Goal: Task Accomplishment & Management: Manage account settings

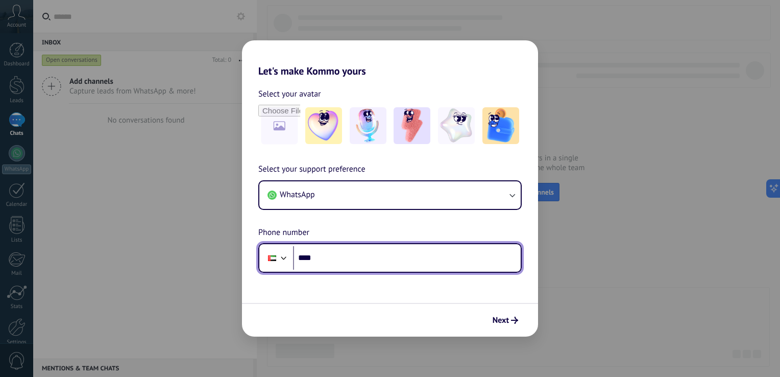
click at [410, 264] on input "****" at bounding box center [407, 257] width 228 height 23
type input "**********"
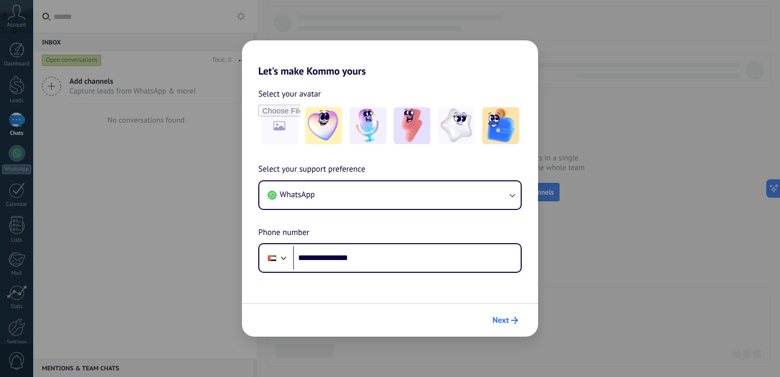
click at [509, 323] on span "Next" at bounding box center [506, 319] width 26 height 7
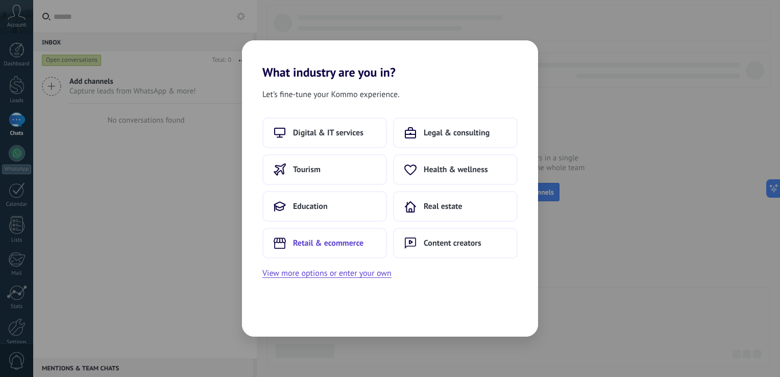
click at [336, 247] on span "Retail & ecommerce" at bounding box center [328, 243] width 70 height 10
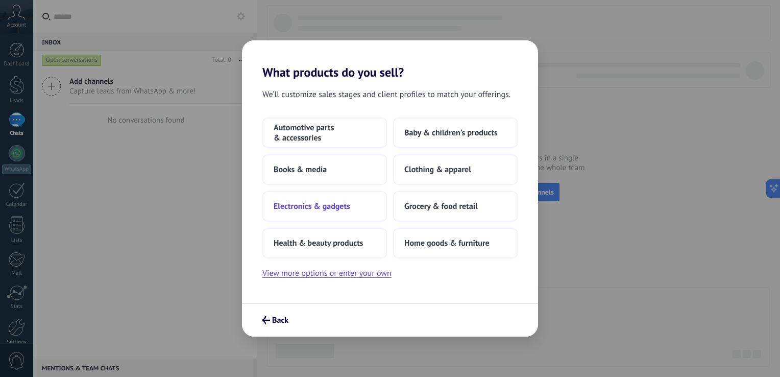
click at [311, 206] on span "Electronics & gadgets" at bounding box center [312, 206] width 77 height 10
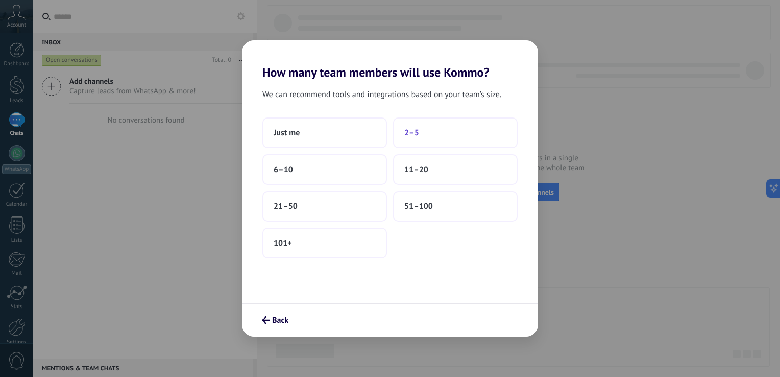
click at [433, 137] on button "2–5" at bounding box center [455, 132] width 125 height 31
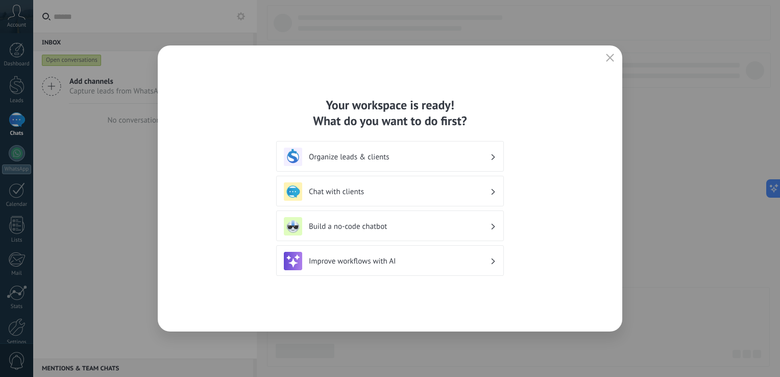
click at [479, 162] on div "Organize leads & clients" at bounding box center [390, 157] width 212 height 18
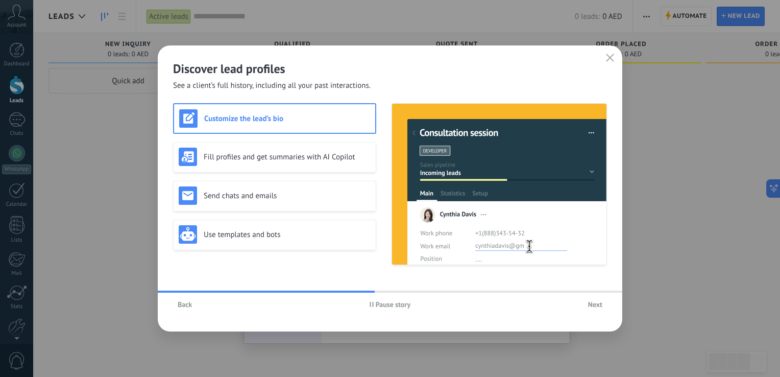
click at [187, 304] on span "Back" at bounding box center [185, 304] width 14 height 7
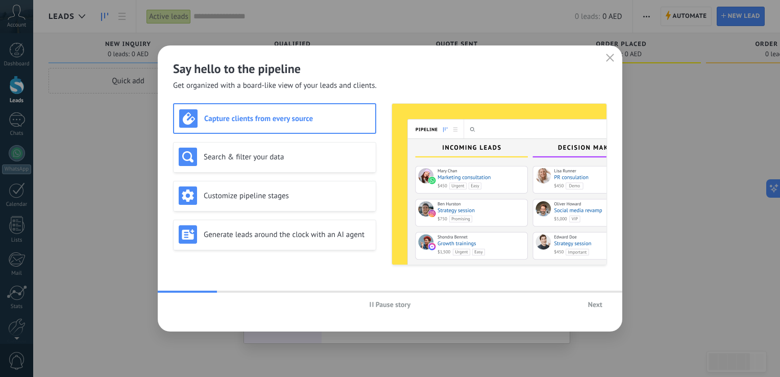
click at [293, 120] on h3 "Capture clients from every source" at bounding box center [287, 119] width 166 height 10
click at [586, 304] on button "Next" at bounding box center [594, 304] width 23 height 15
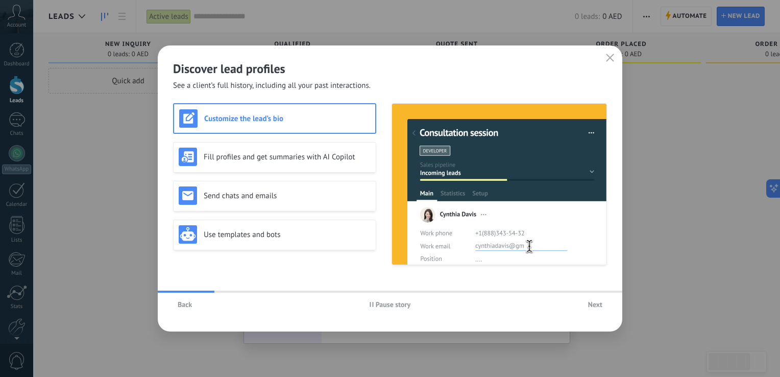
click at [586, 304] on button "Next" at bounding box center [594, 304] width 23 height 15
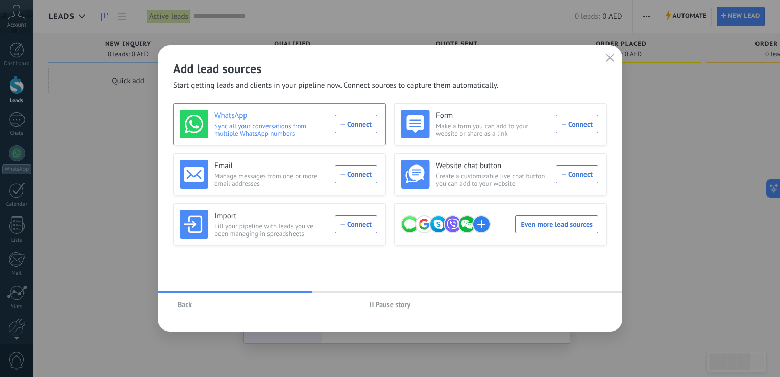
click at [364, 128] on div "WhatsApp Sync all your conversations from multiple WhatsApp numbers Connect" at bounding box center [279, 124] width 198 height 29
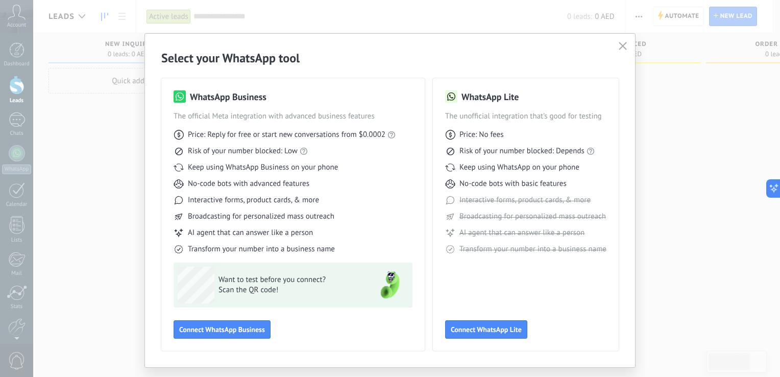
scroll to position [23, 0]
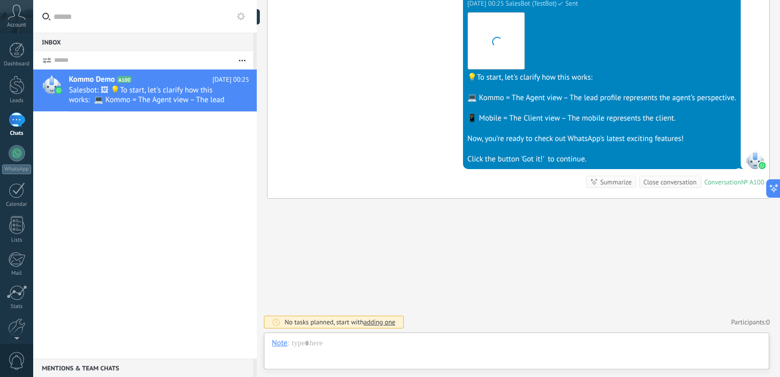
scroll to position [15, 0]
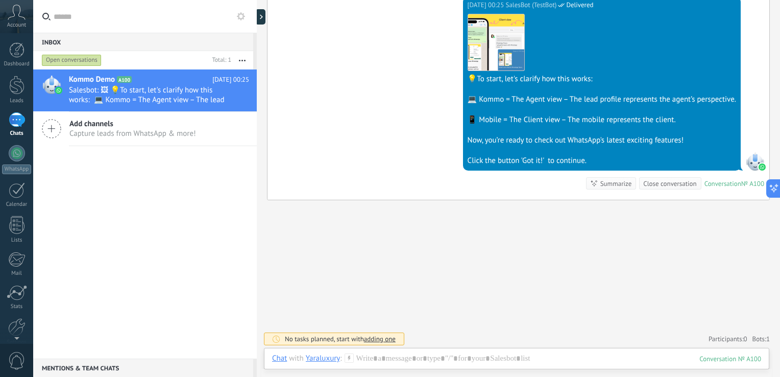
click at [703, 278] on div "Search Load more [DATE] [DATE] Create: 2 events Expand [DATE] 00:25 Yaraluxury …" at bounding box center [518, 40] width 523 height 676
click at [628, 357] on div at bounding box center [516, 368] width 489 height 31
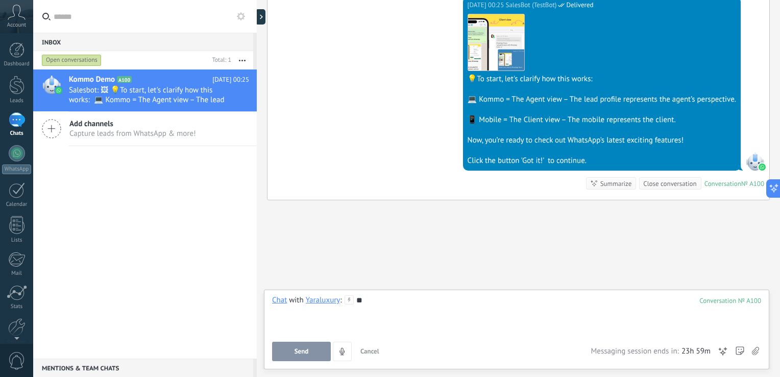
click at [310, 348] on button "Send" at bounding box center [301, 351] width 59 height 19
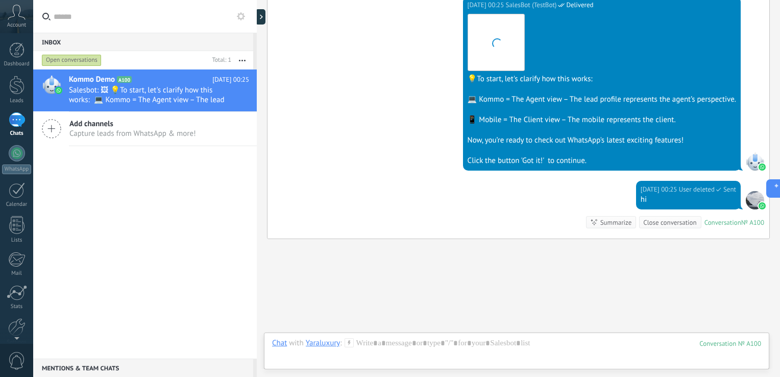
scroll to position [337, 0]
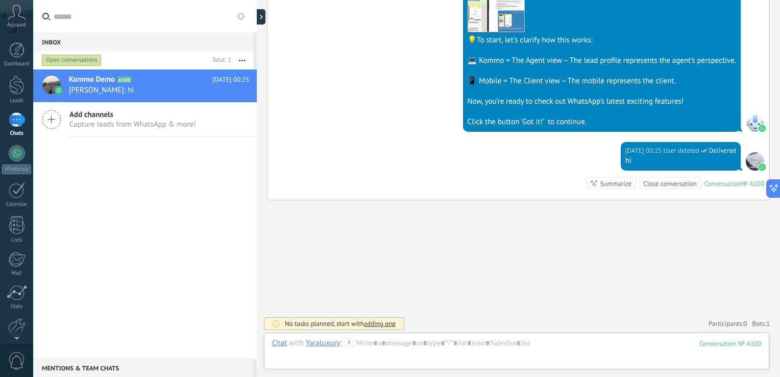
click at [746, 161] on div at bounding box center [755, 161] width 18 height 18
click at [565, 119] on div "Click the button 'Got it!' to continue." at bounding box center [602, 122] width 269 height 10
click at [756, 120] on div at bounding box center [755, 122] width 18 height 18
click at [746, 117] on div at bounding box center [755, 122] width 18 height 18
click at [251, 202] on div "Kommo Demo A100 [DATE] 00:25 [PERSON_NAME]: hi Add channels Capture leads from …" at bounding box center [145, 213] width 224 height 289
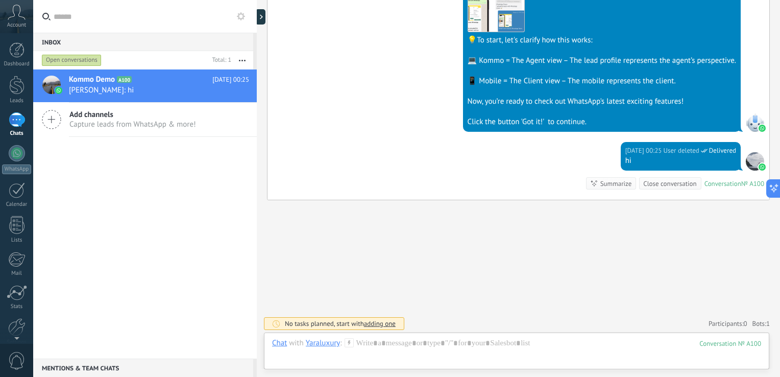
click at [53, 121] on icon at bounding box center [51, 119] width 19 height 19
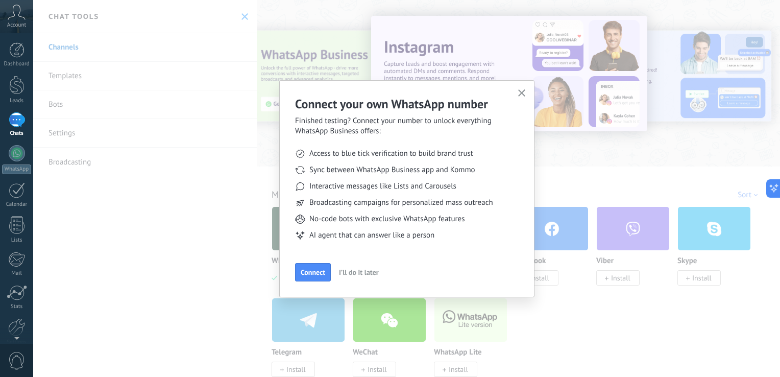
click at [348, 270] on span "I’ll do it later" at bounding box center [359, 272] width 40 height 7
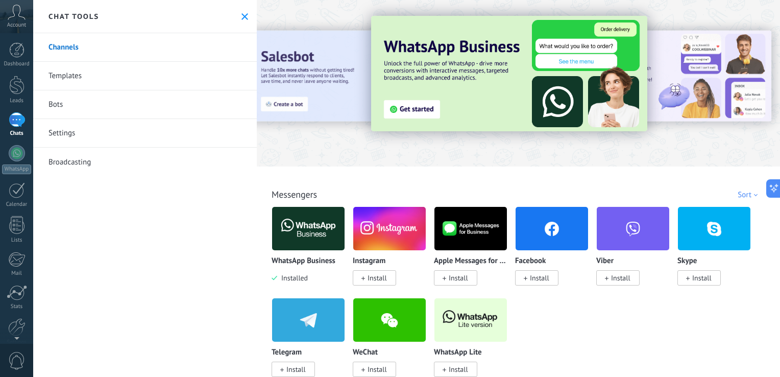
click at [225, 176] on link "Broadcasting" at bounding box center [145, 162] width 224 height 29
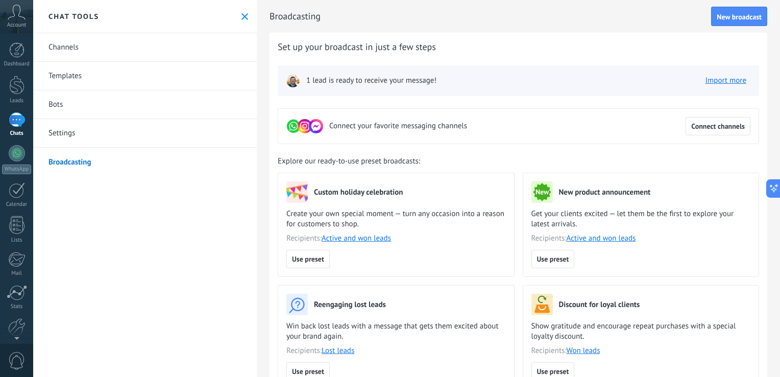
click at [125, 79] on link "Templates" at bounding box center [145, 76] width 224 height 29
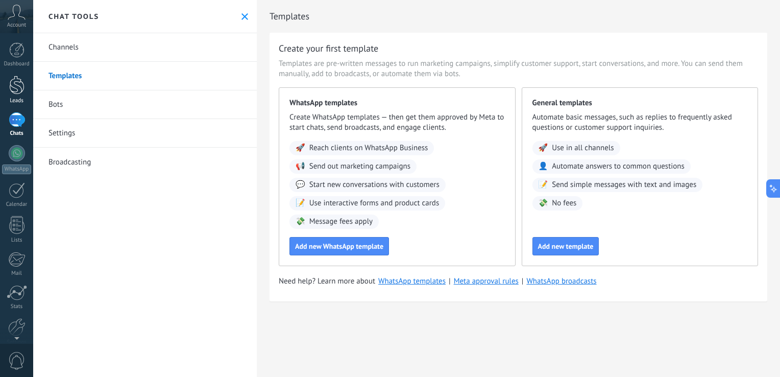
click at [14, 85] on div at bounding box center [16, 85] width 15 height 19
click at [15, 18] on icon at bounding box center [17, 12] width 18 height 15
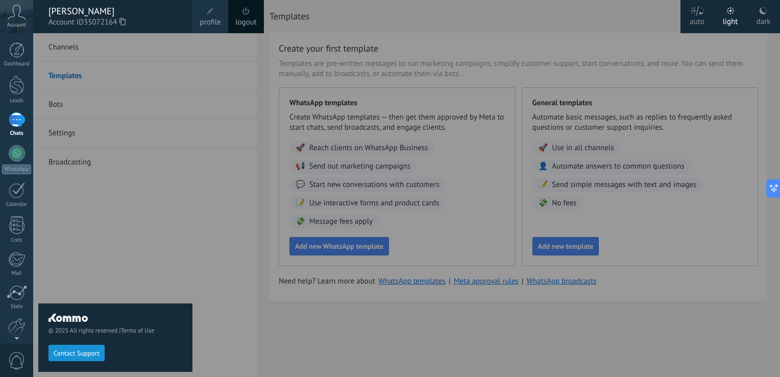
click at [211, 18] on span "profile" at bounding box center [210, 22] width 21 height 11
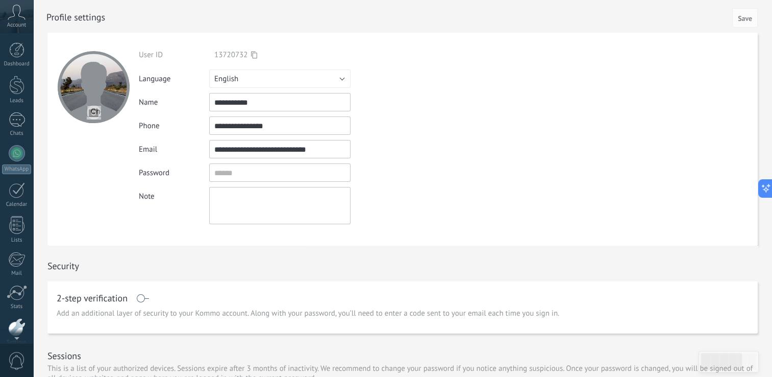
click at [21, 20] on div "Account" at bounding box center [16, 16] width 33 height 33
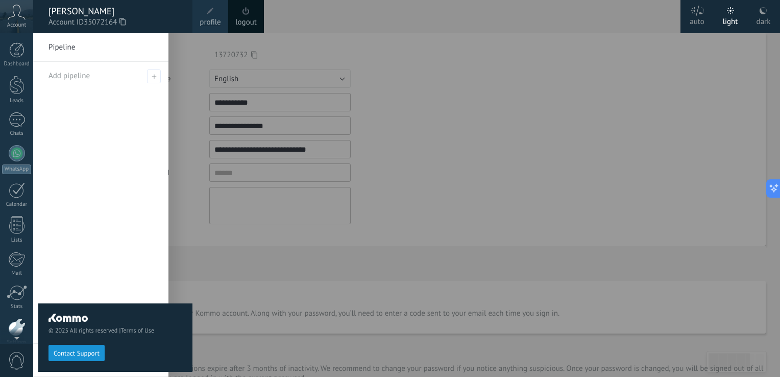
click at [384, 80] on div at bounding box center [423, 188] width 780 height 377
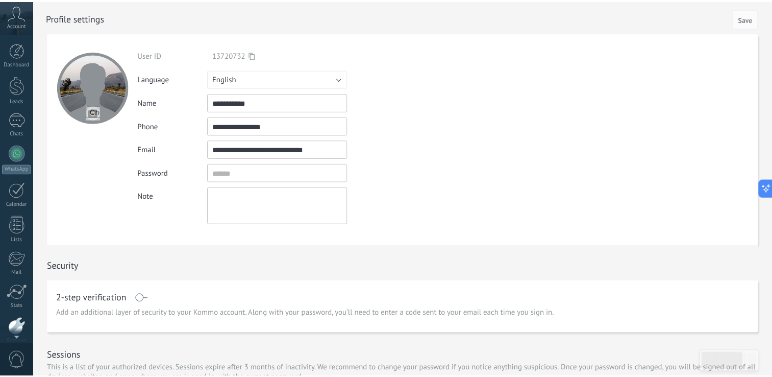
scroll to position [48, 0]
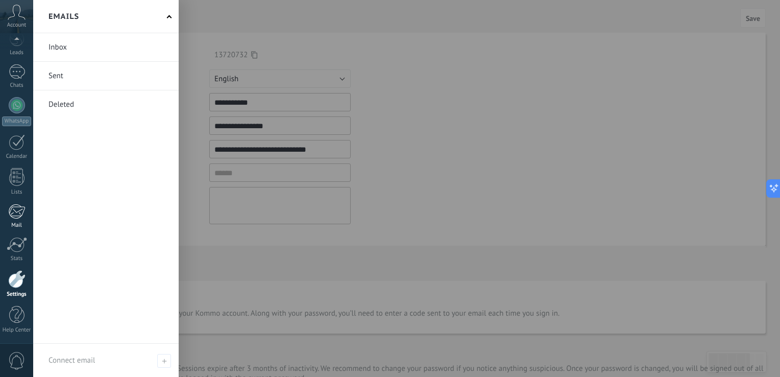
click at [16, 211] on div at bounding box center [16, 211] width 17 height 15
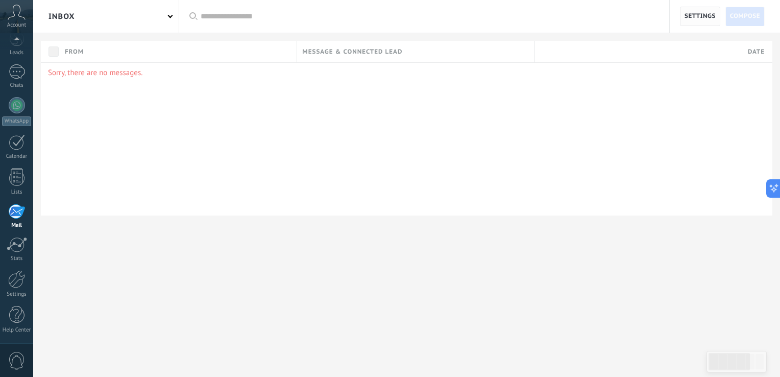
click at [701, 15] on span "Settings" at bounding box center [700, 16] width 31 height 18
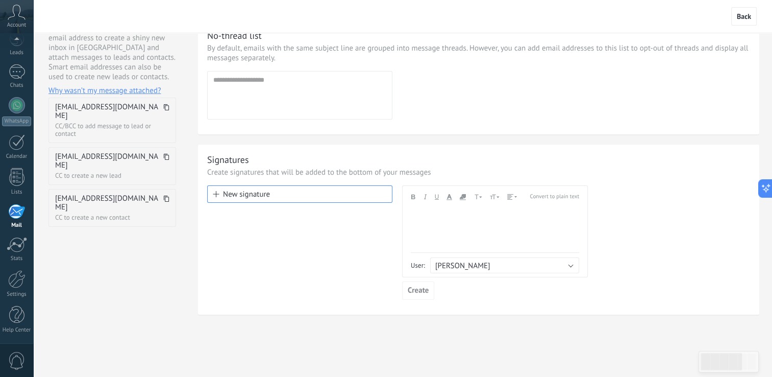
scroll to position [112, 0]
click at [445, 136] on div "Email templates Create templates to boost productivity. Once created, they will…" at bounding box center [485, 134] width 574 height 426
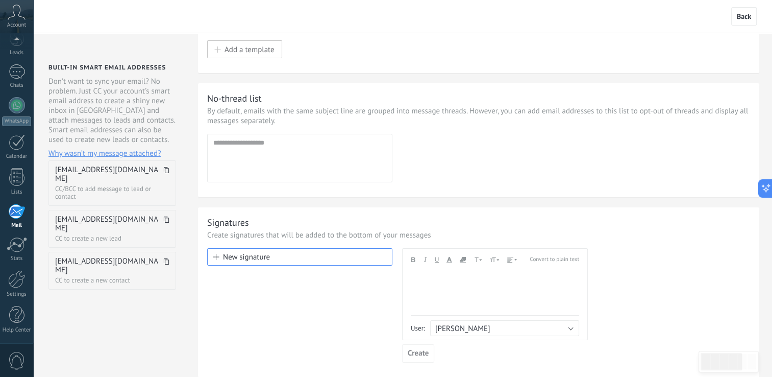
scroll to position [0, 0]
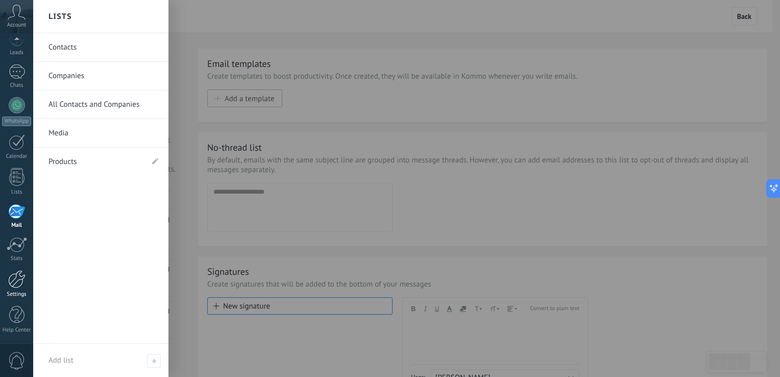
click at [19, 282] on div at bounding box center [16, 279] width 17 height 18
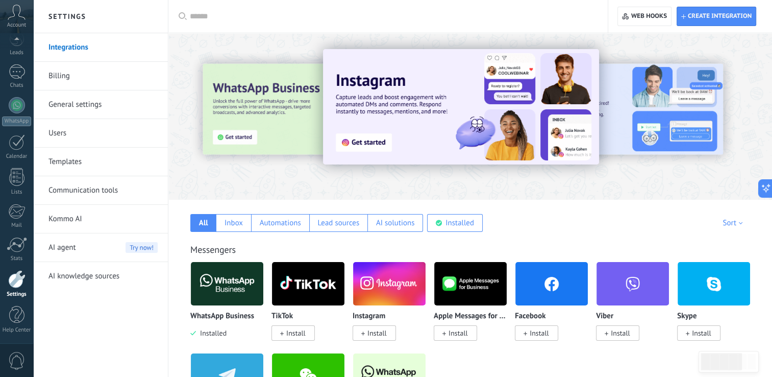
click at [125, 50] on link "Integrations" at bounding box center [102, 47] width 109 height 29
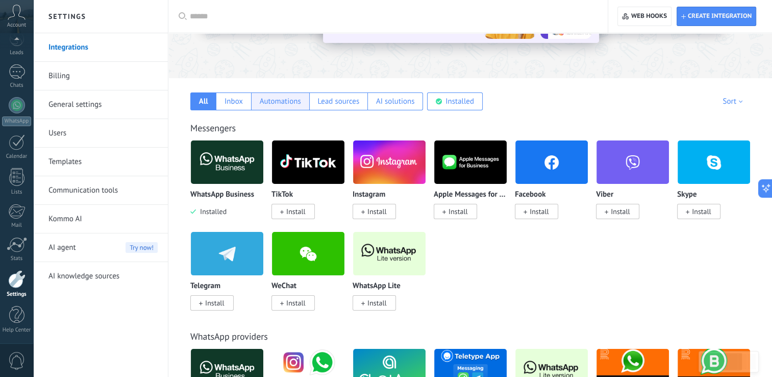
click at [271, 98] on div "Automations" at bounding box center [280, 101] width 41 height 10
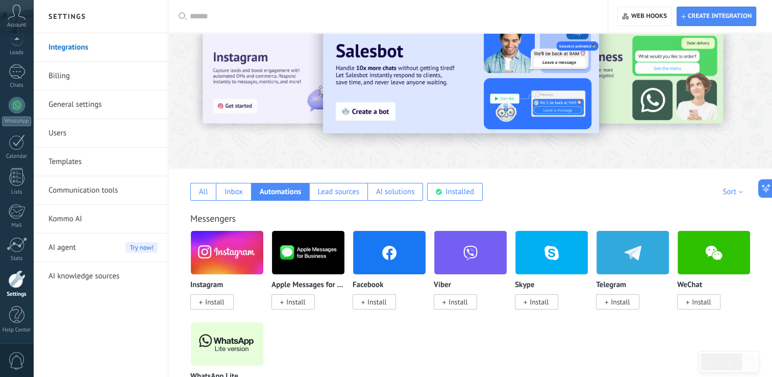
scroll to position [0, 0]
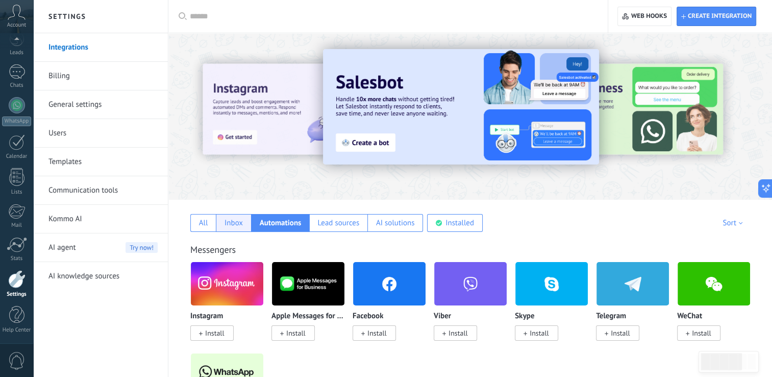
click at [238, 223] on div "Inbox" at bounding box center [234, 223] width 18 height 10
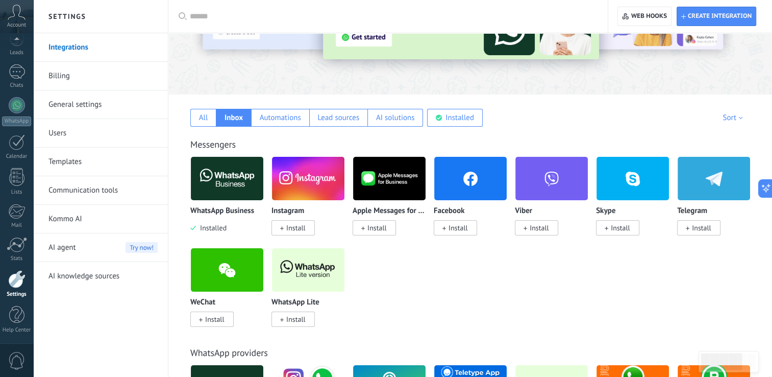
scroll to position [106, 0]
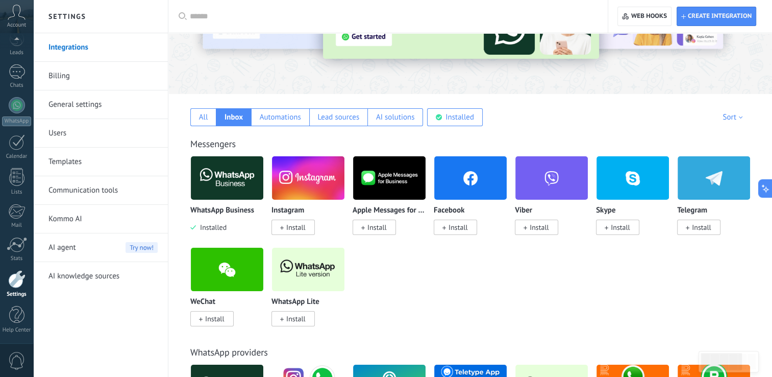
click at [407, 279] on div "WhatsApp Business Installed Instagram Install Apple Messages for Business Insta…" at bounding box center [475, 247] width 571 height 183
click at [23, 248] on div at bounding box center [17, 244] width 20 height 15
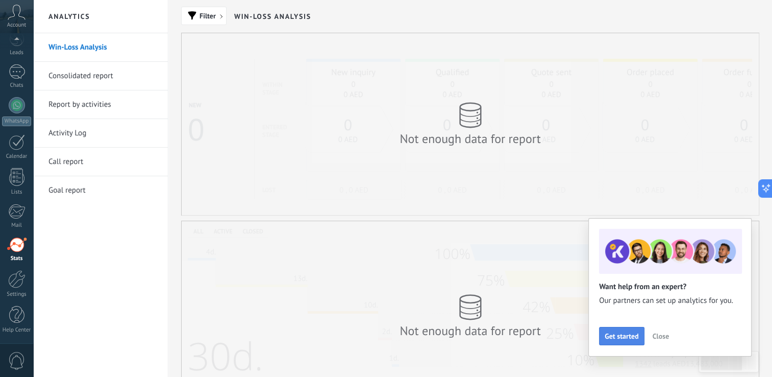
click at [630, 335] on span "Get started" at bounding box center [622, 335] width 34 height 7
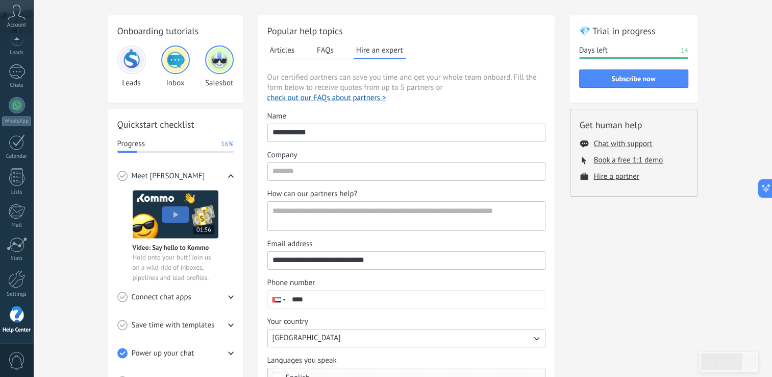
scroll to position [34, 0]
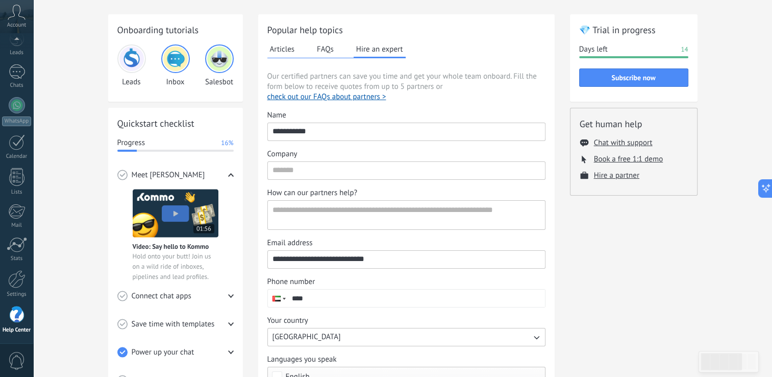
click at [324, 46] on button "FAQs" at bounding box center [325, 48] width 22 height 15
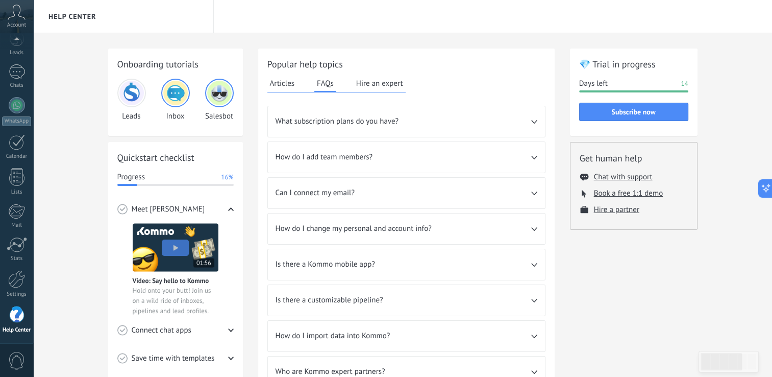
click at [442, 126] on span "What subscription plans do you have?" at bounding box center [404, 121] width 256 height 10
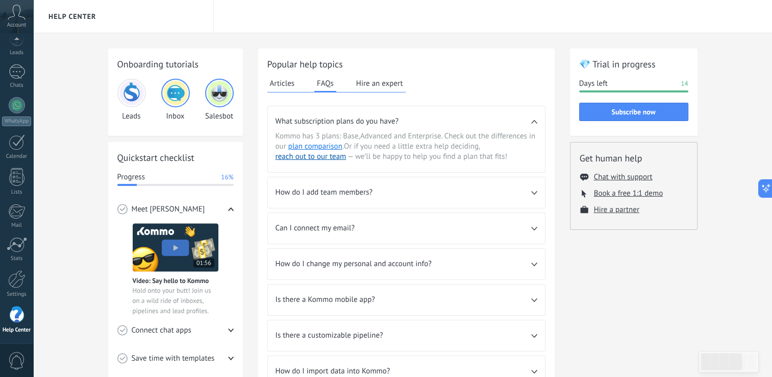
click at [510, 121] on span "What subscription plans do you have?" at bounding box center [404, 121] width 256 height 10
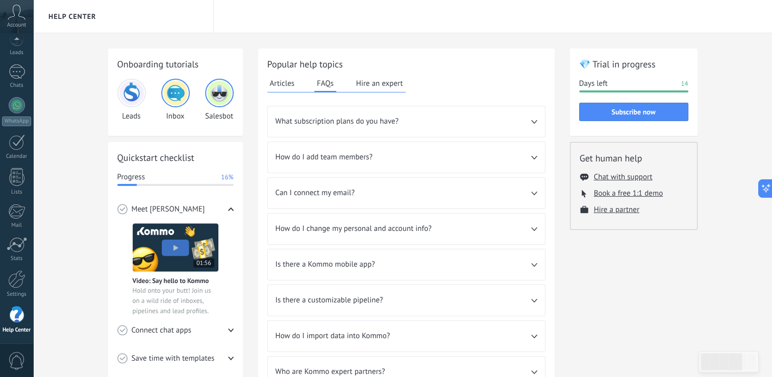
click at [520, 152] on span "How do I add team members?" at bounding box center [404, 157] width 256 height 10
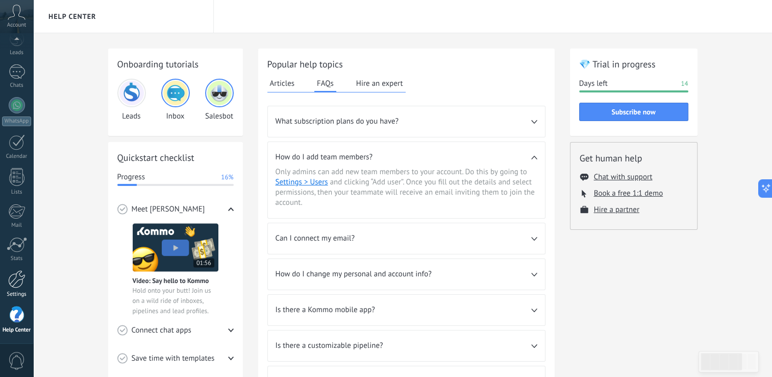
click at [14, 283] on div at bounding box center [16, 279] width 17 height 18
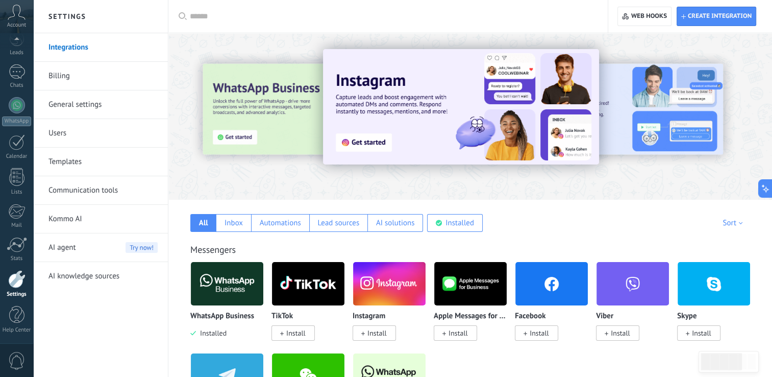
click at [125, 140] on link "Users" at bounding box center [102, 133] width 109 height 29
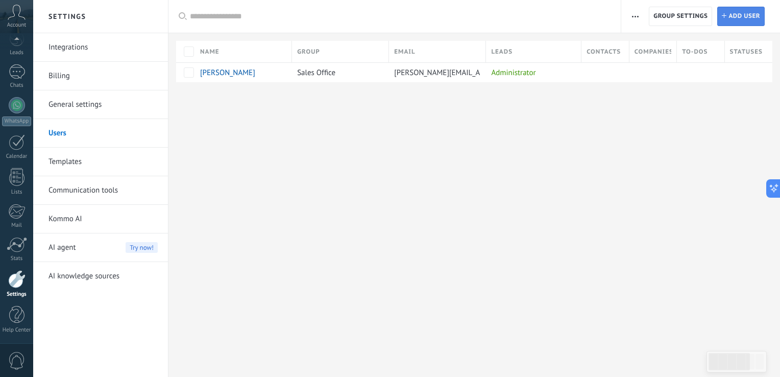
click at [729, 13] on span "Add user" at bounding box center [744, 16] width 32 height 18
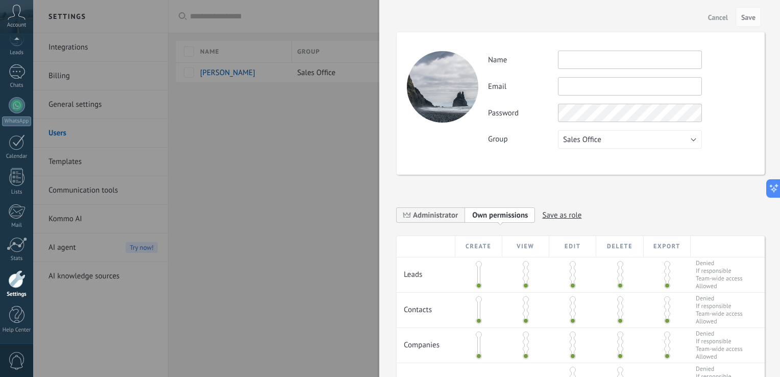
click at [650, 61] on input "text" at bounding box center [630, 60] width 144 height 18
type input "****"
click at [629, 96] on div "Activity Name **** Email You can’t edit this email because the user has 2‑step …" at bounding box center [621, 100] width 266 height 98
click at [632, 91] on input "text" at bounding box center [630, 86] width 144 height 18
type input "*"
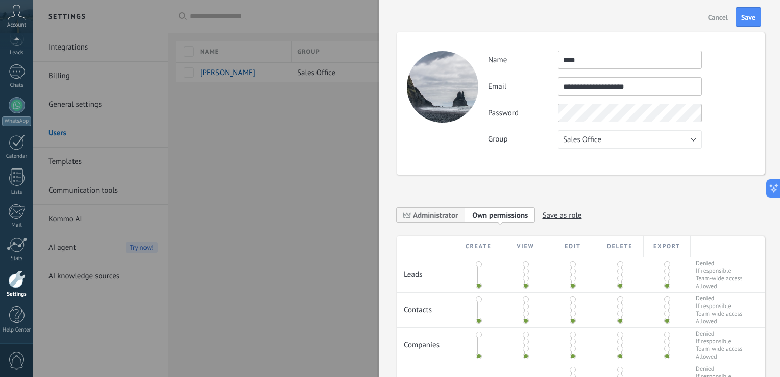
type input "**********"
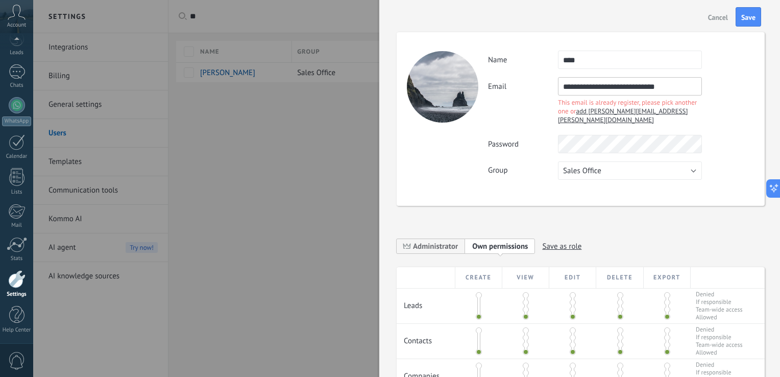
type input "***"
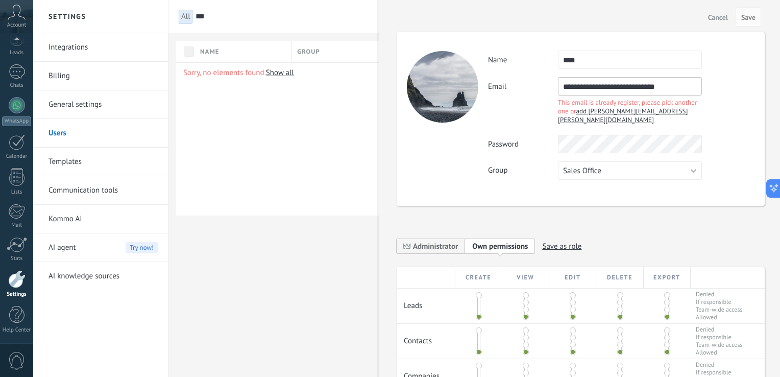
click at [678, 89] on input "**********" at bounding box center [630, 86] width 144 height 18
type input "*"
drag, startPoint x: 627, startPoint y: 126, endPoint x: 675, endPoint y: 88, distance: 60.7
click at [675, 88] on input "**********" at bounding box center [630, 86] width 144 height 18
click at [649, 87] on input "**********" at bounding box center [630, 86] width 144 height 18
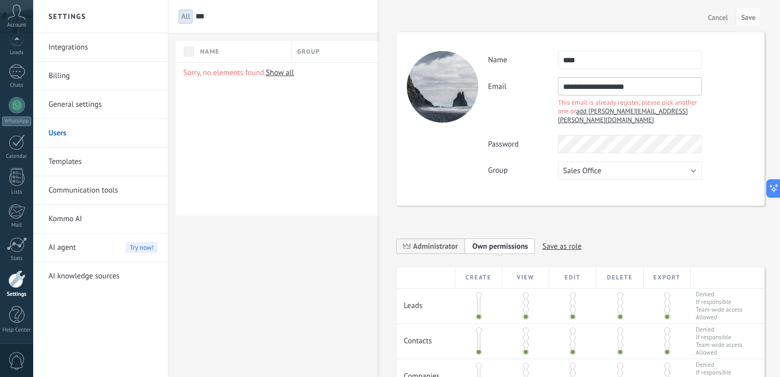
click at [536, 108] on div "**********" at bounding box center [621, 102] width 266 height 50
click at [653, 84] on input "**********" at bounding box center [630, 86] width 144 height 18
type input "**********"
click at [644, 88] on input "**********" at bounding box center [630, 86] width 144 height 18
click at [293, 106] on div "Sorry, no elements found. Show all" at bounding box center [474, 138] width 596 height 153
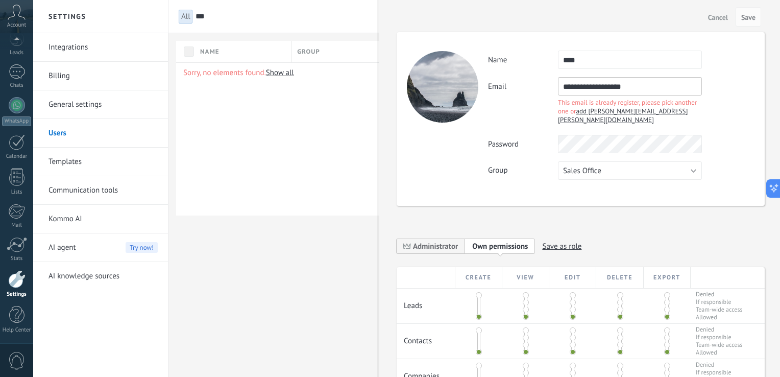
click at [333, 114] on div "Sorry, no elements found. Show all" at bounding box center [474, 138] width 596 height 153
click at [60, 128] on link "Users" at bounding box center [102, 133] width 109 height 29
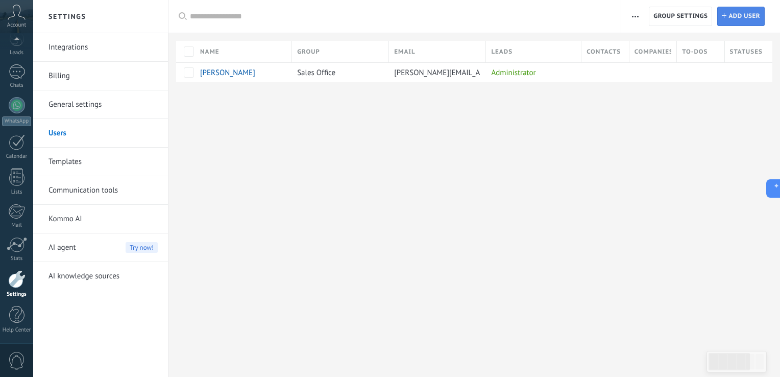
click at [739, 18] on span "Add user" at bounding box center [744, 16] width 32 height 18
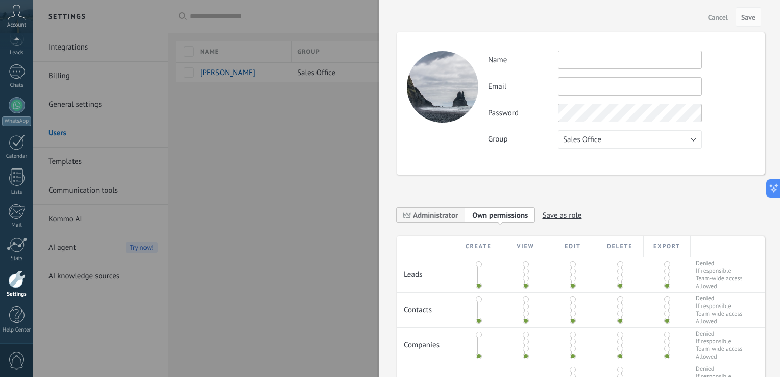
click at [598, 65] on input "text" at bounding box center [630, 60] width 144 height 18
type input "****"
click at [604, 85] on input "text" at bounding box center [630, 86] width 144 height 18
type input "**********"
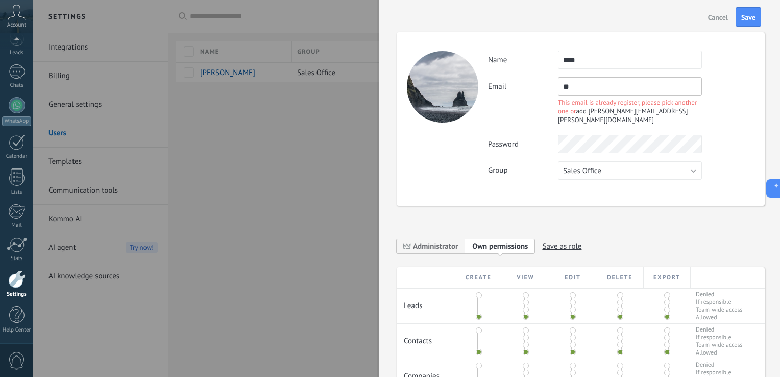
type input "*"
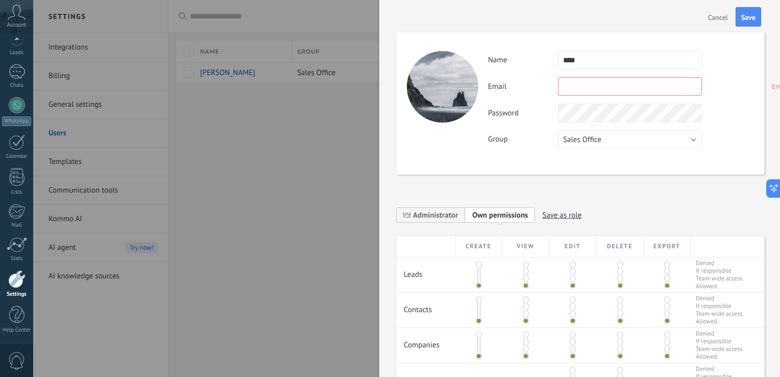
click at [719, 16] on span "Cancel" at bounding box center [718, 17] width 20 height 7
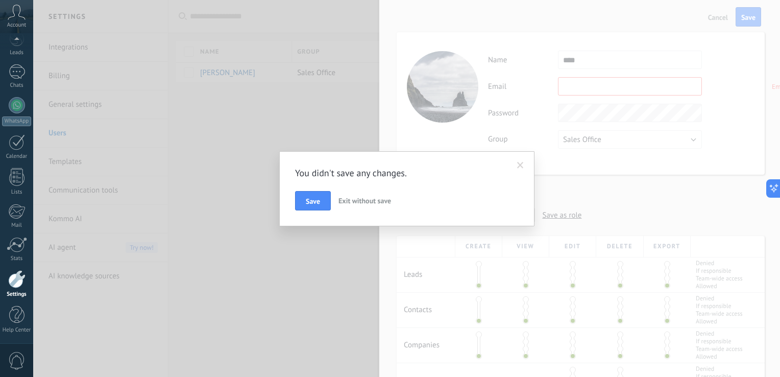
click at [367, 197] on span "Exit without save" at bounding box center [364, 200] width 53 height 9
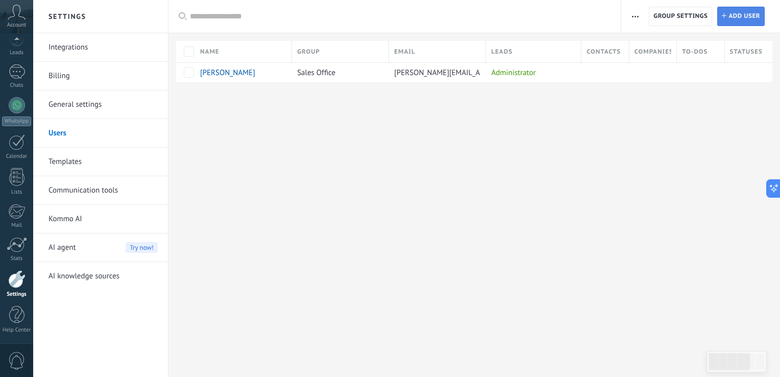
click at [736, 20] on span "Add user" at bounding box center [744, 16] width 32 height 18
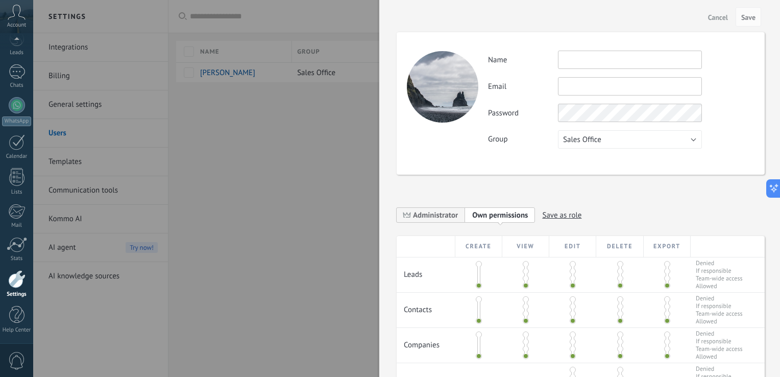
click at [583, 61] on input "text" at bounding box center [630, 60] width 144 height 18
type input "*"
type input "****"
click at [656, 85] on input "text" at bounding box center [630, 86] width 144 height 18
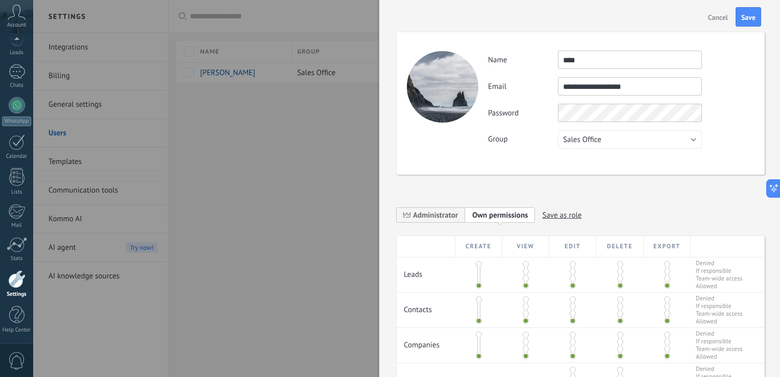
type input "**********"
click at [692, 142] on button "Sales Office" at bounding box center [630, 139] width 144 height 18
click at [692, 142] on span "Sales Office" at bounding box center [625, 140] width 147 height 10
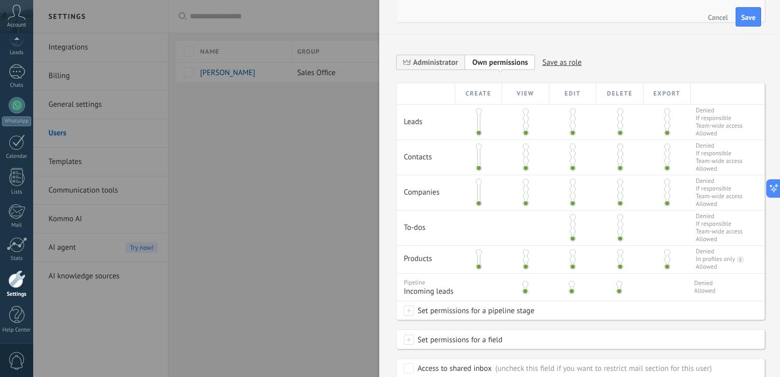
scroll to position [153, 0]
click at [478, 115] on span at bounding box center [479, 118] width 6 height 6
drag, startPoint x: 478, startPoint y: 110, endPoint x: 465, endPoint y: 112, distance: 13.5
click at [465, 112] on div at bounding box center [478, 121] width 47 height 35
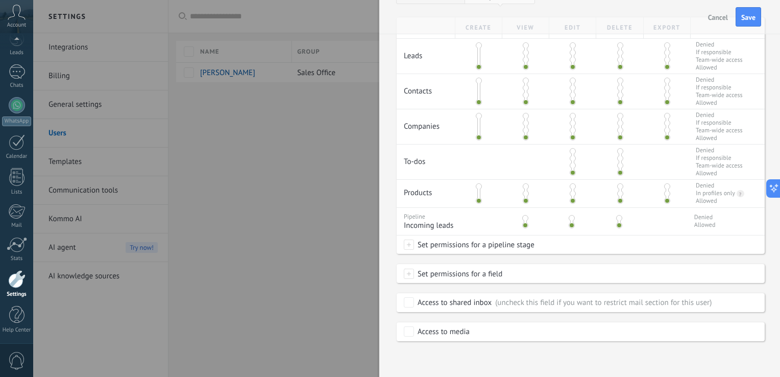
click at [414, 245] on span "Set permissions for a pipeline stage" at bounding box center [474, 244] width 120 height 18
click at [0, 0] on label "Incoming leads" at bounding box center [0, 0] width 0 height 0
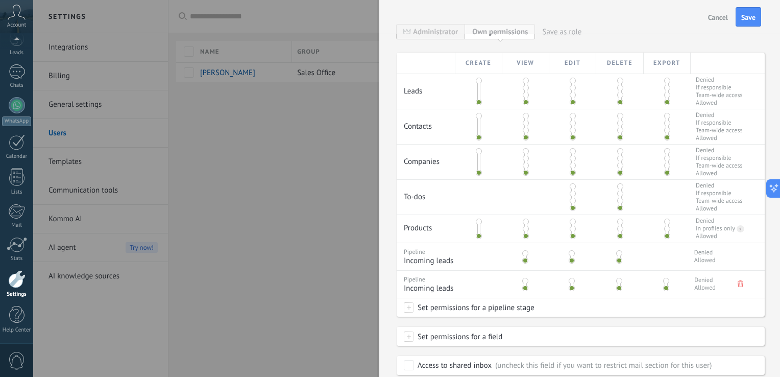
scroll to position [184, 0]
click at [739, 286] on icon at bounding box center [741, 283] width 6 height 7
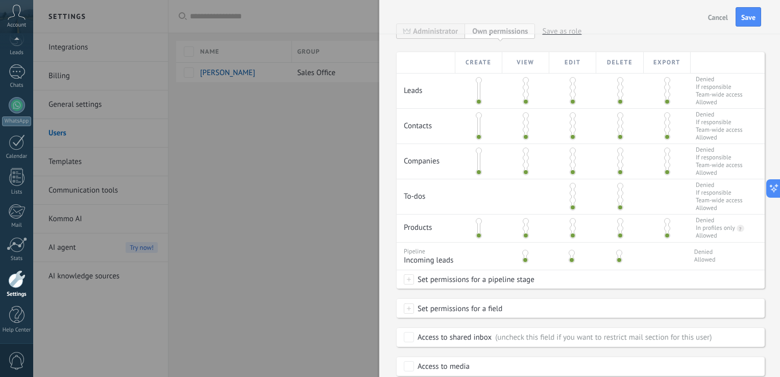
scroll to position [223, 0]
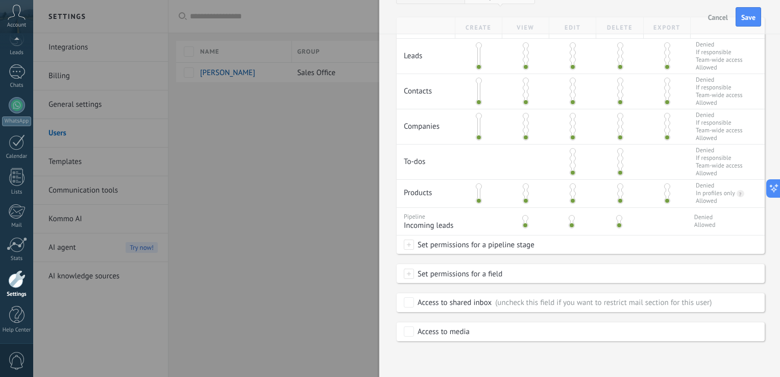
click at [408, 245] on span at bounding box center [409, 244] width 10 height 10
click at [0, 0] on label "Order delivered – won" at bounding box center [0, 0] width 0 height 0
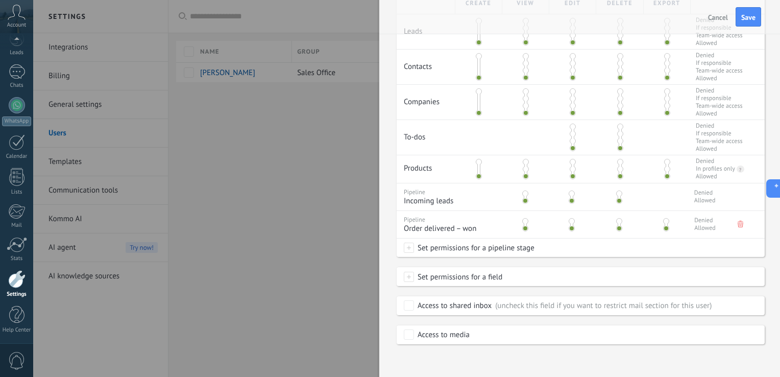
scroll to position [251, 0]
click at [422, 302] on div "Access to shared inbox" at bounding box center [455, 303] width 74 height 10
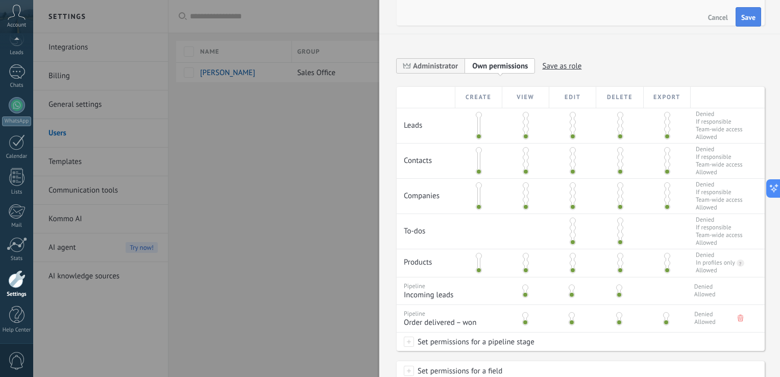
click at [752, 20] on span "Save" at bounding box center [748, 17] width 14 height 7
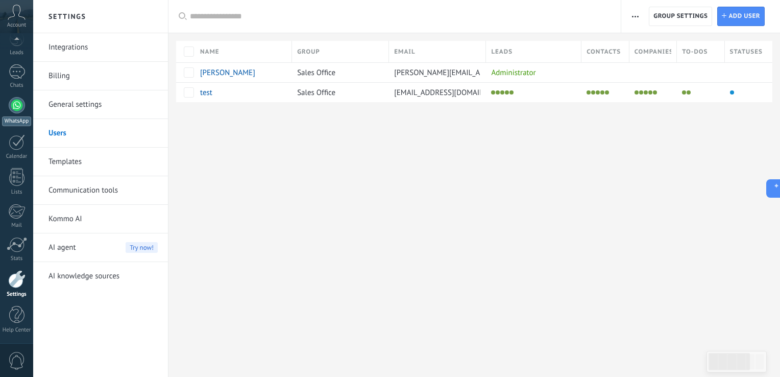
click at [17, 103] on div at bounding box center [17, 105] width 16 height 16
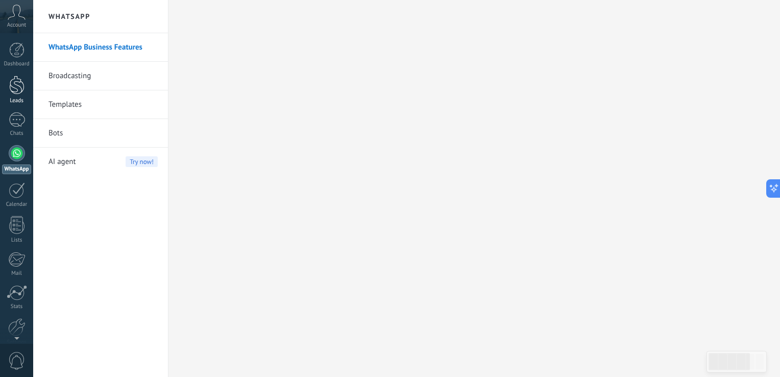
click at [24, 111] on div "Dashboard Leads 1 Chats WhatsApp Customers" at bounding box center [16, 216] width 33 height 349
click at [15, 124] on div "1" at bounding box center [17, 119] width 16 height 15
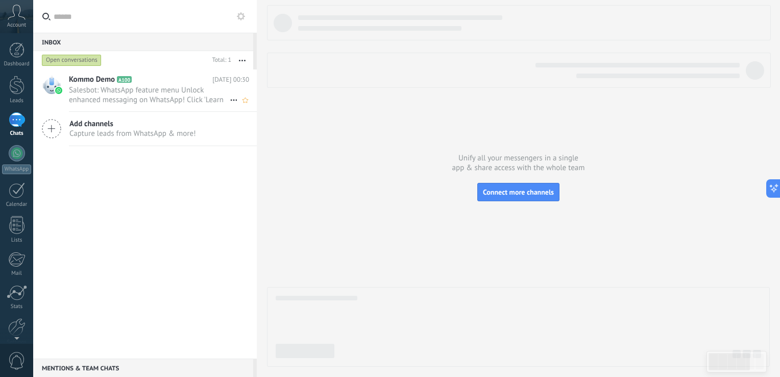
click at [197, 90] on span "Salesbot: WhatsApp feature menu Unlock enhanced messaging on WhatsApp! Click 'L…" at bounding box center [149, 94] width 161 height 19
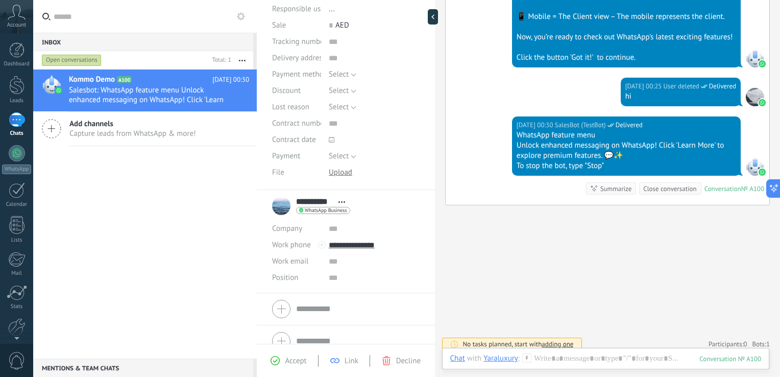
scroll to position [115, 0]
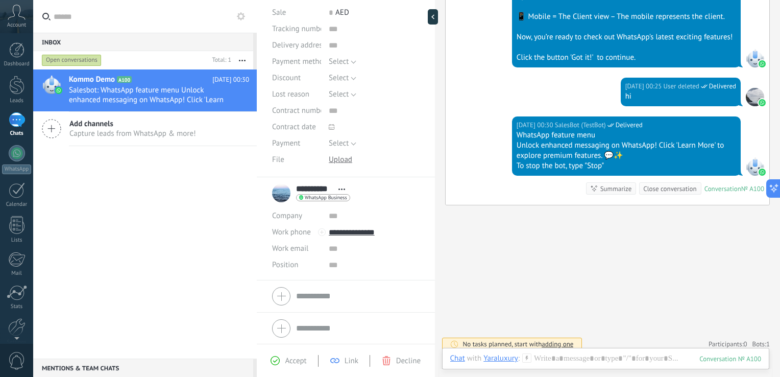
click at [212, 15] on input "text" at bounding box center [151, 16] width 195 height 33
click at [432, 18] on div at bounding box center [433, 16] width 10 height 15
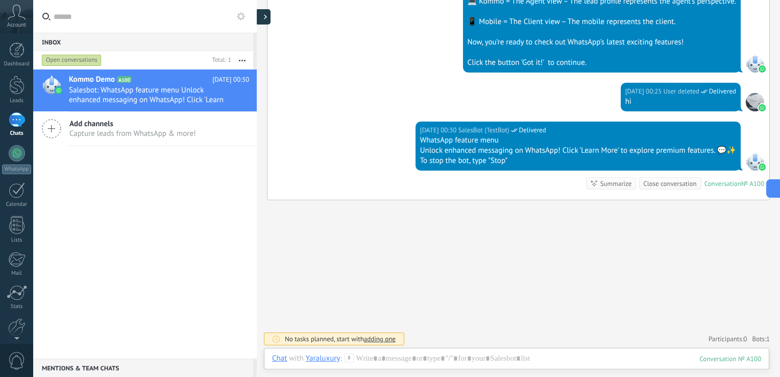
click at [263, 16] on div at bounding box center [262, 16] width 15 height 15
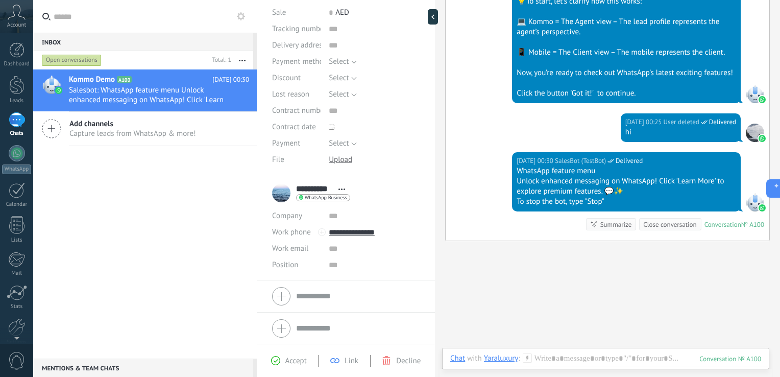
scroll to position [15, 0]
click at [225, 235] on div "Kommo Demo A100 [DATE] 00:30 Salesbot: WhatsApp feature menu Unlock enhanced me…" at bounding box center [145, 213] width 224 height 289
click at [242, 58] on button "button" at bounding box center [242, 60] width 22 height 18
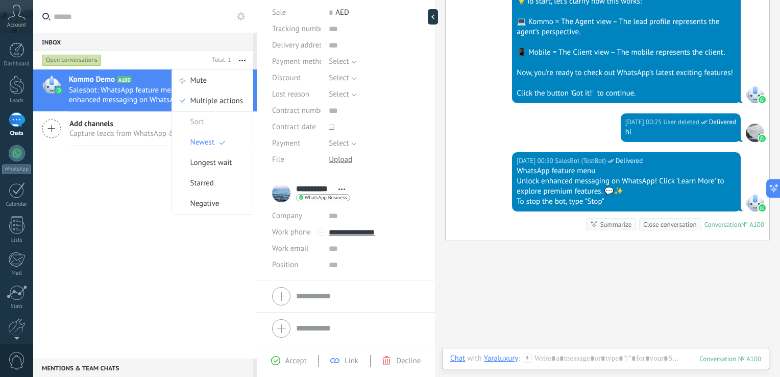
click at [155, 169] on div "Kommo Demo A100 [DATE] 00:30 Salesbot: WhatsApp feature menu Unlock enhanced me…" at bounding box center [145, 213] width 224 height 289
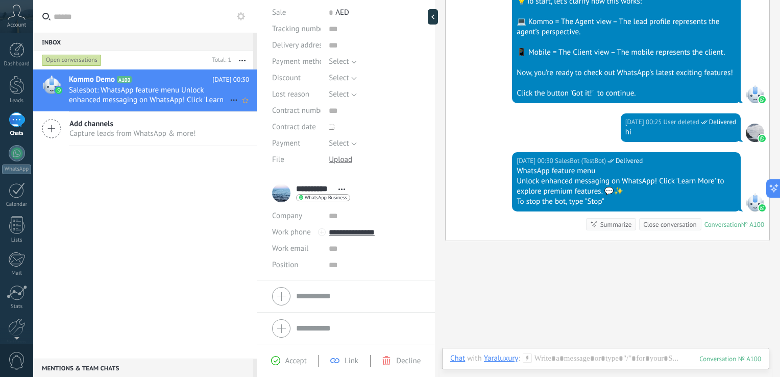
click at [118, 79] on span "A100" at bounding box center [124, 79] width 15 height 7
click at [85, 61] on div "Open conversations" at bounding box center [72, 60] width 60 height 12
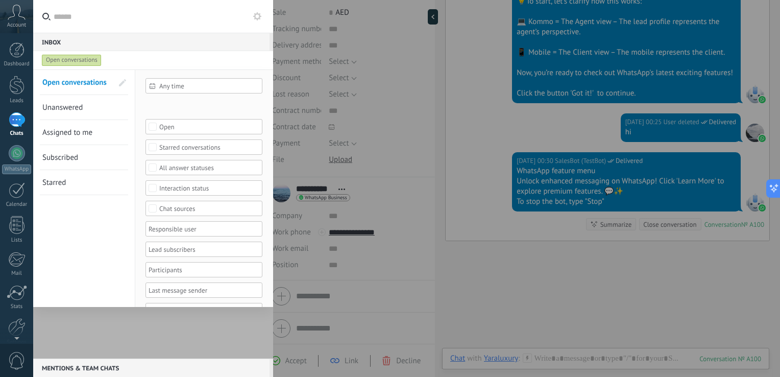
click at [85, 61] on div "Open conversations" at bounding box center [72, 60] width 60 height 12
click at [370, 65] on div at bounding box center [390, 188] width 780 height 377
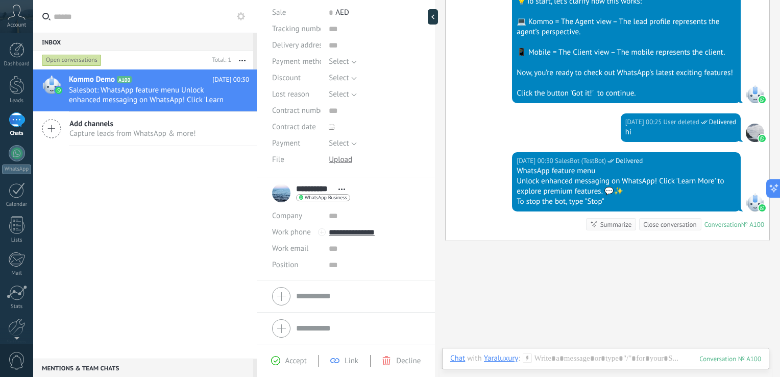
scroll to position [0, 0]
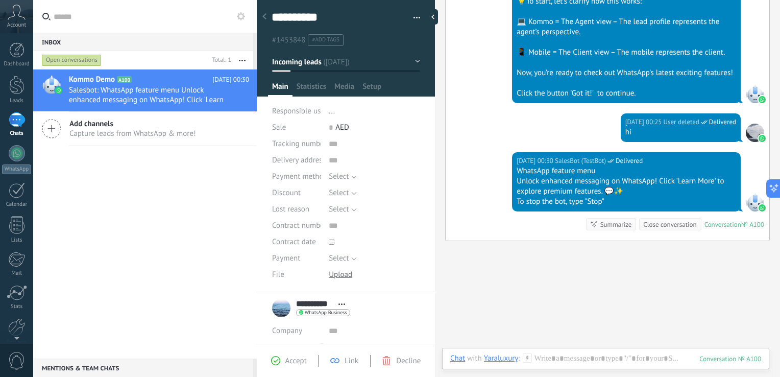
click at [19, 124] on div "1" at bounding box center [17, 119] width 16 height 15
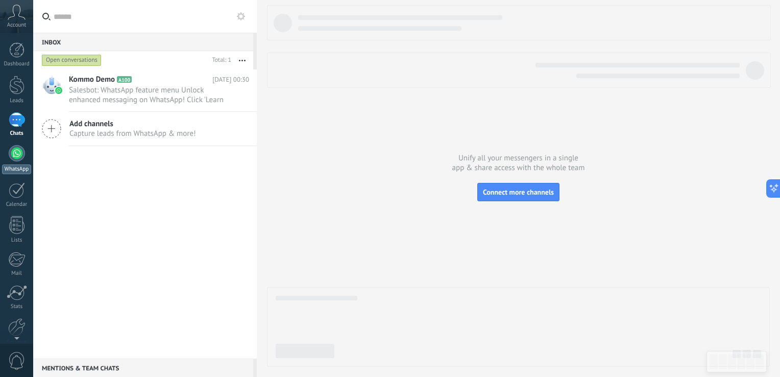
click at [18, 159] on div at bounding box center [17, 153] width 16 height 16
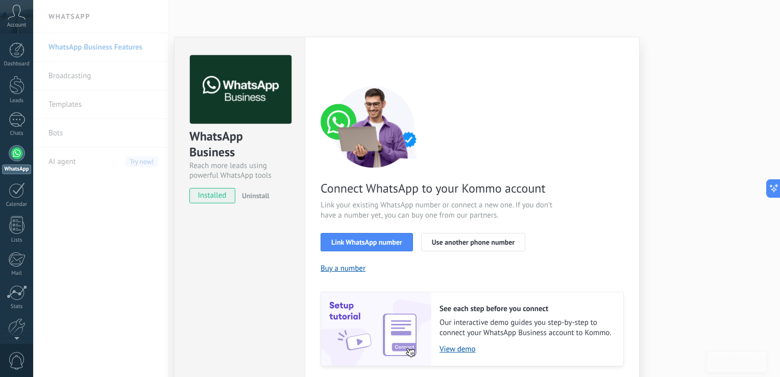
scroll to position [34, 0]
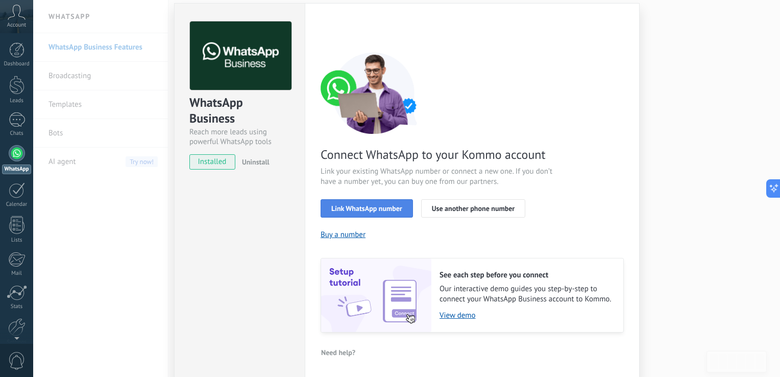
click at [362, 212] on button "Link WhatsApp number" at bounding box center [367, 208] width 92 height 18
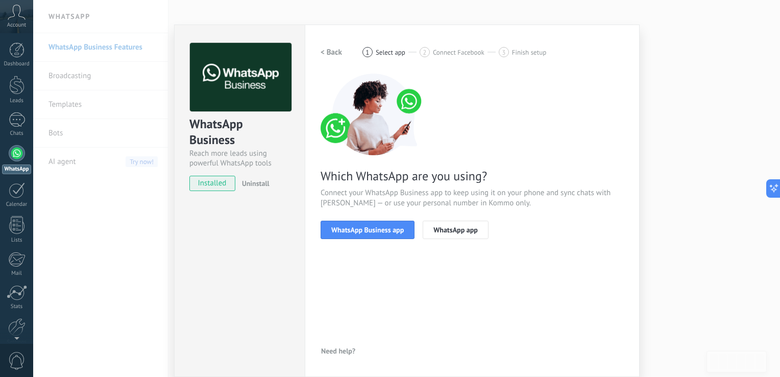
scroll to position [12, 0]
click at [375, 232] on span "WhatsApp Business app" at bounding box center [367, 230] width 72 height 7
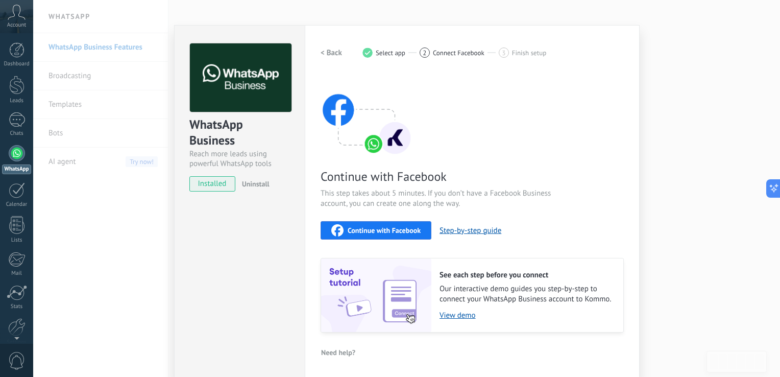
click at [421, 232] on button "Continue with Facebook" at bounding box center [376, 230] width 111 height 18
click at [128, 111] on div "WhatsApp Business Reach more leads using powerful WhatsApp tools installed Unin…" at bounding box center [406, 188] width 747 height 377
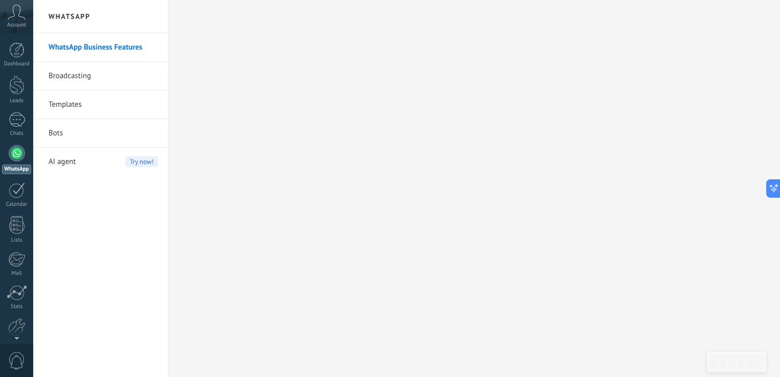
click at [85, 72] on link "Broadcasting" at bounding box center [102, 76] width 109 height 29
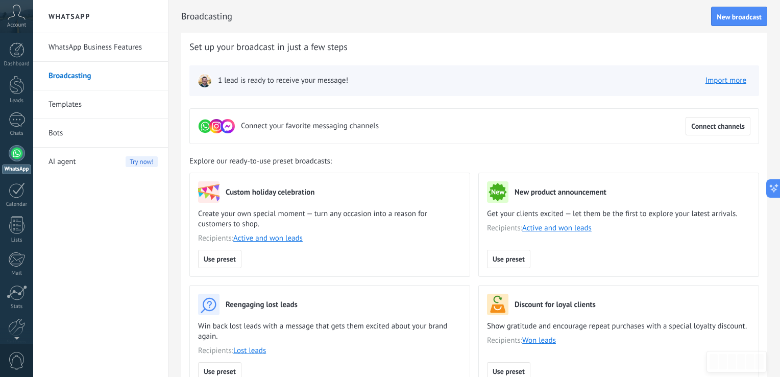
click at [68, 102] on link "Templates" at bounding box center [102, 104] width 109 height 29
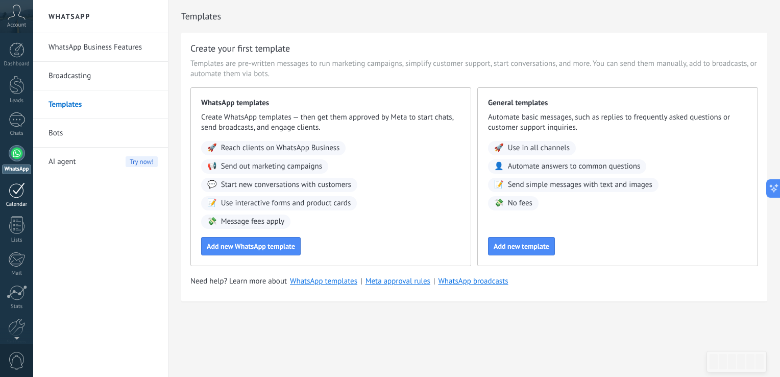
click at [18, 196] on div at bounding box center [17, 190] width 16 height 16
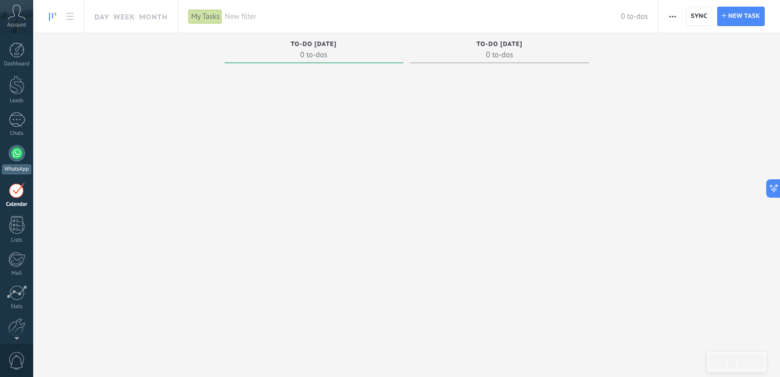
click at [10, 151] on div at bounding box center [17, 153] width 16 height 16
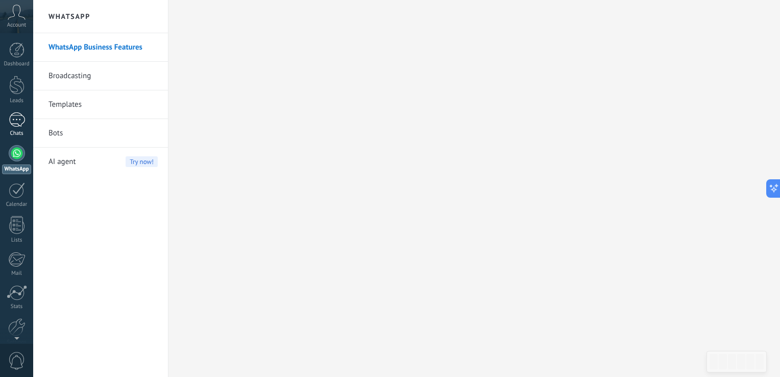
click at [18, 116] on div "1" at bounding box center [17, 119] width 16 height 15
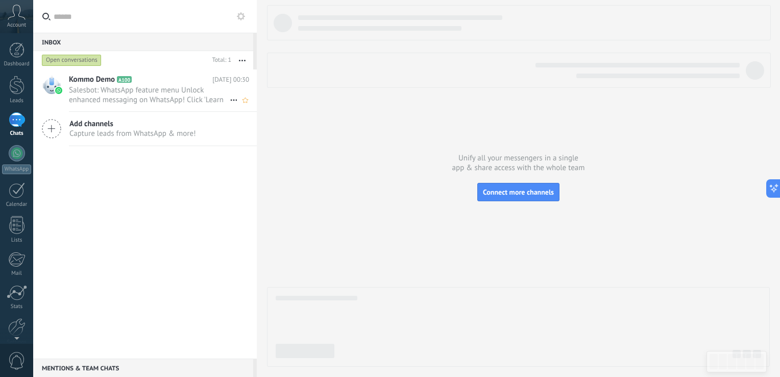
click at [144, 85] on span "Salesbot: WhatsApp feature menu Unlock enhanced messaging on WhatsApp! Click 'L…" at bounding box center [149, 94] width 161 height 19
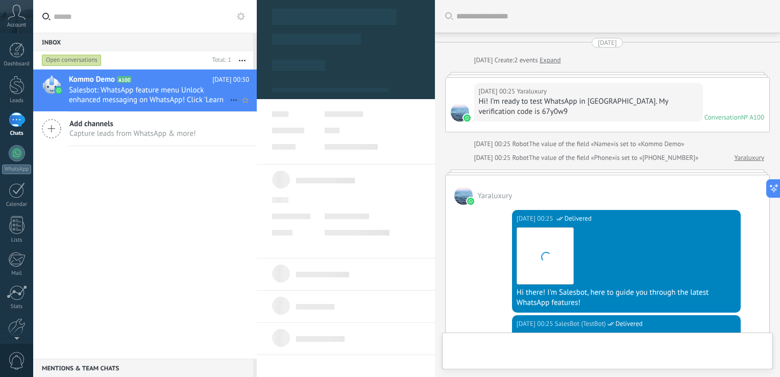
scroll to position [466, 0]
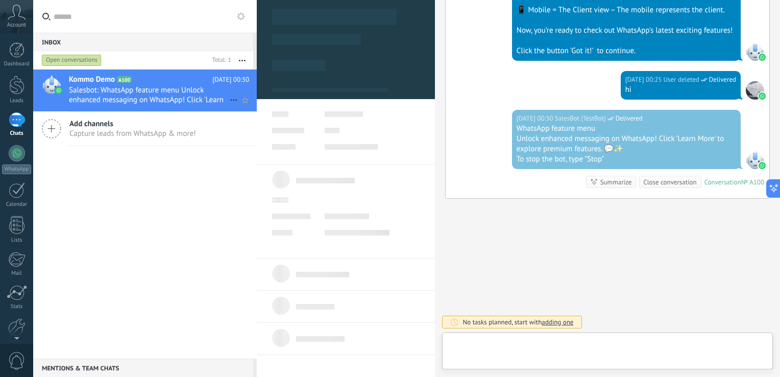
type textarea "**********"
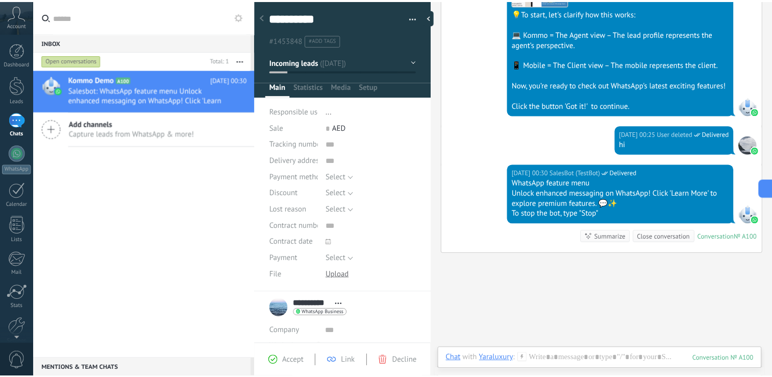
scroll to position [367, 0]
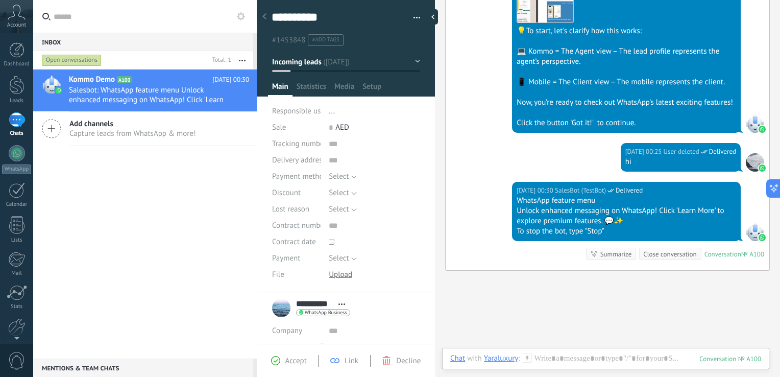
click at [205, 23] on input "text" at bounding box center [151, 16] width 195 height 33
click at [266, 19] on div at bounding box center [264, 17] width 14 height 20
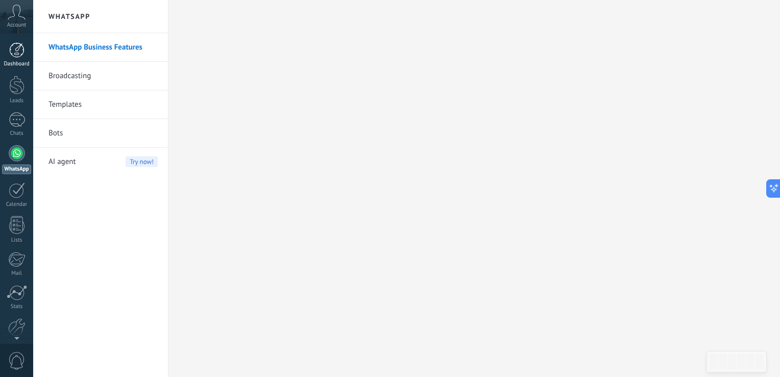
click at [21, 52] on div at bounding box center [16, 49] width 15 height 15
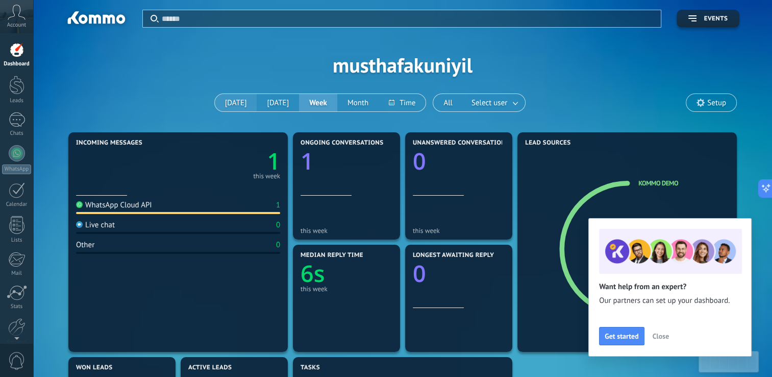
click at [238, 103] on button "[DATE]" at bounding box center [236, 102] width 42 height 17
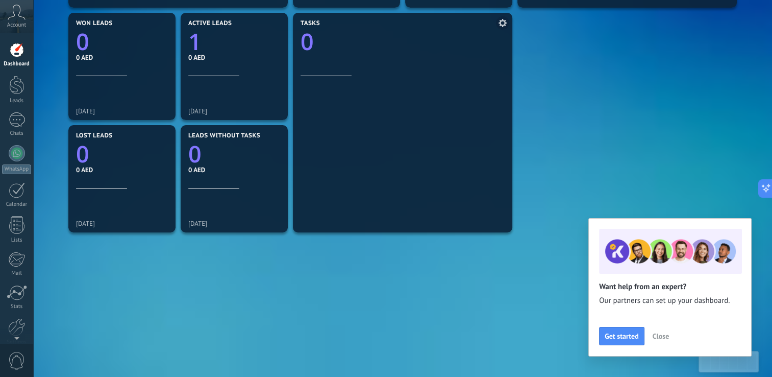
scroll to position [180, 0]
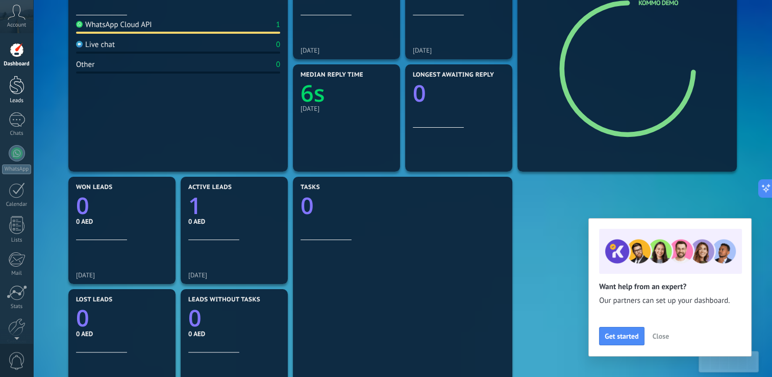
click at [18, 85] on div at bounding box center [16, 85] width 15 height 19
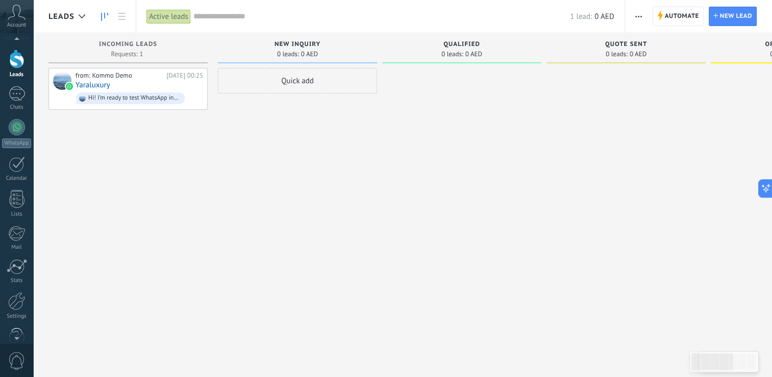
scroll to position [48, 0]
click at [16, 286] on div at bounding box center [16, 279] width 17 height 18
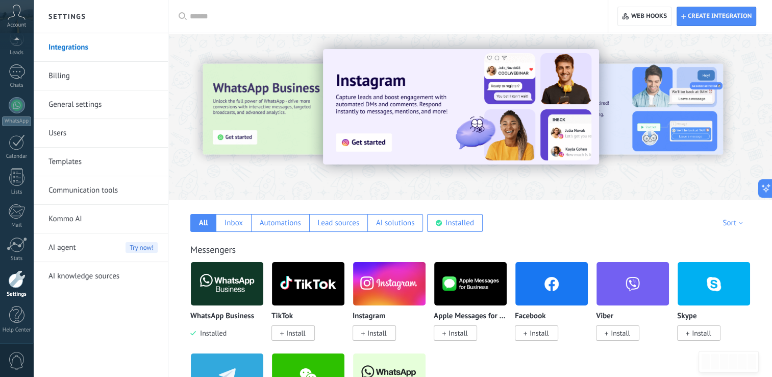
click at [85, 45] on link "Integrations" at bounding box center [102, 47] width 109 height 29
click at [79, 46] on link "Integrations" at bounding box center [102, 47] width 109 height 29
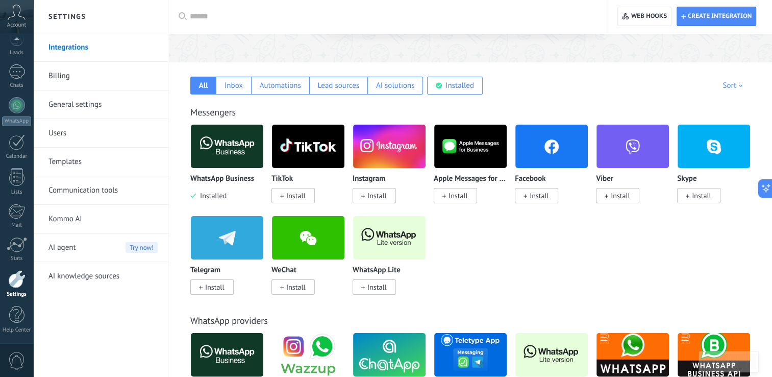
scroll to position [139, 0]
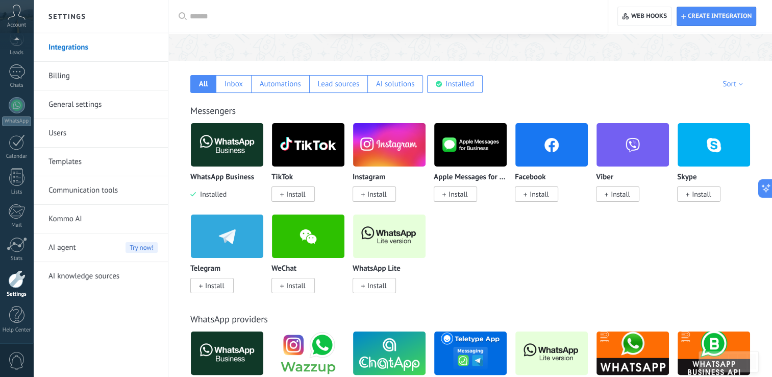
click at [82, 48] on link "Integrations" at bounding box center [102, 47] width 109 height 29
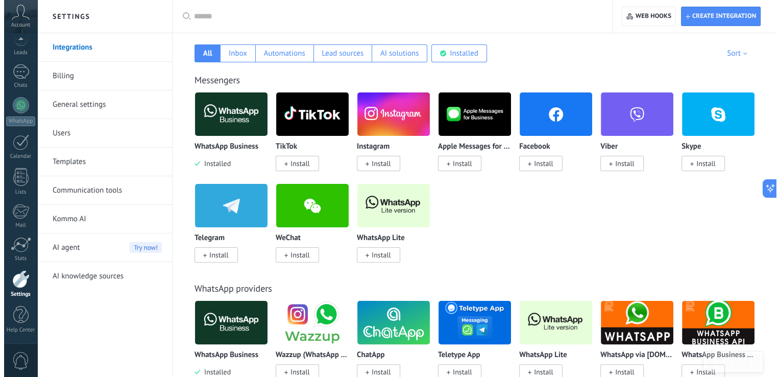
scroll to position [151, 0]
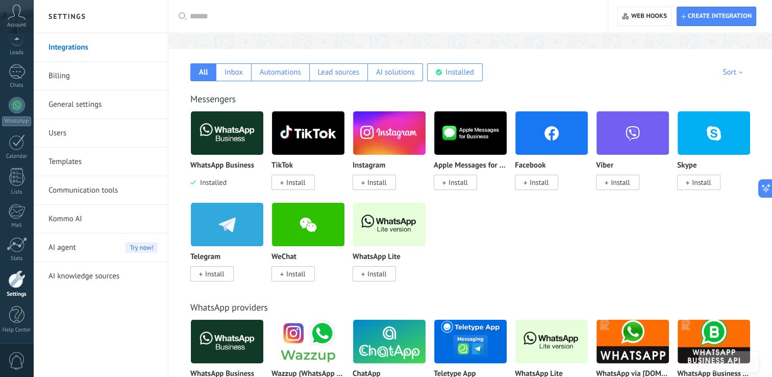
drag, startPoint x: 237, startPoint y: 142, endPoint x: 225, endPoint y: 131, distance: 15.9
click at [225, 131] on img at bounding box center [227, 133] width 72 height 50
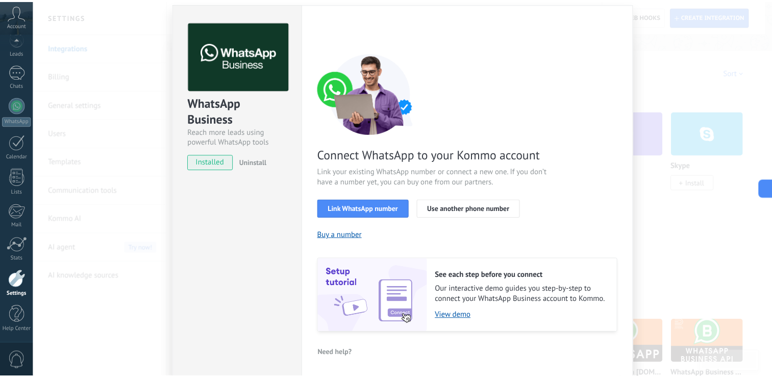
scroll to position [0, 0]
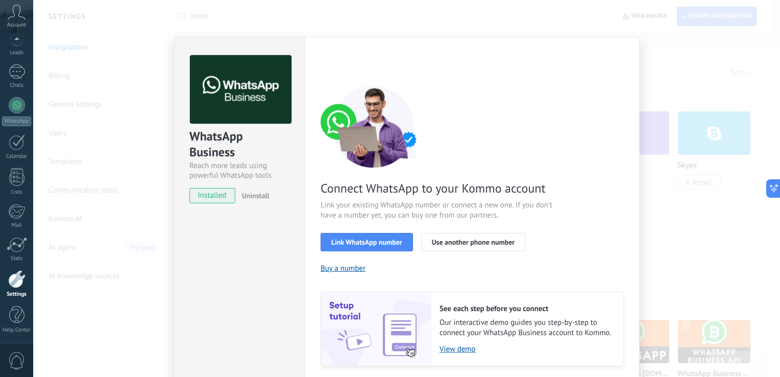
click at [648, 252] on div "WhatsApp Business Reach more leads using powerful WhatsApp tools installed Unin…" at bounding box center [406, 188] width 747 height 377
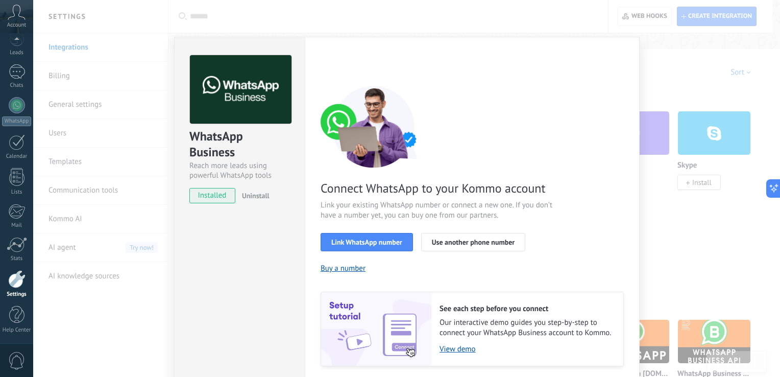
click at [547, 20] on div "WhatsApp Business Reach more leads using powerful WhatsApp tools installed Unin…" at bounding box center [406, 188] width 747 height 377
